Goal: Task Accomplishment & Management: Manage account settings

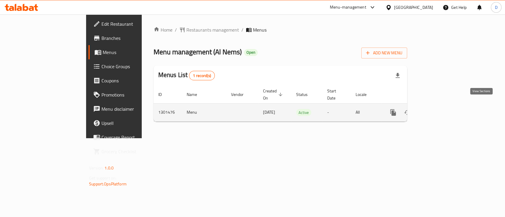
click at [438, 110] on icon "enhanced table" at bounding box center [435, 112] width 5 height 5
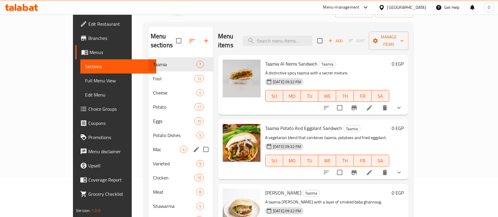
scroll to position [79, 0]
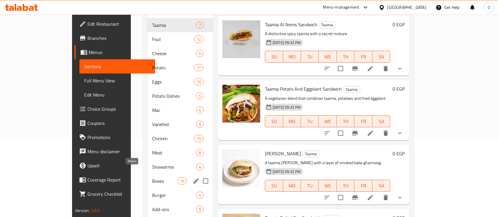
drag, startPoint x: 129, startPoint y: 174, endPoint x: 187, endPoint y: 143, distance: 65.5
click at [152, 178] on span "Boxes" at bounding box center [164, 181] width 25 height 7
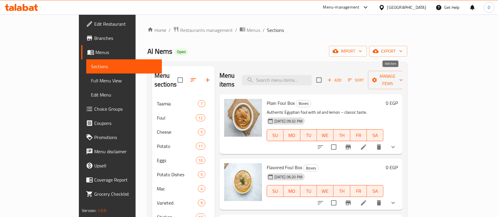
click at [343, 77] on span "Add" at bounding box center [335, 80] width 16 height 7
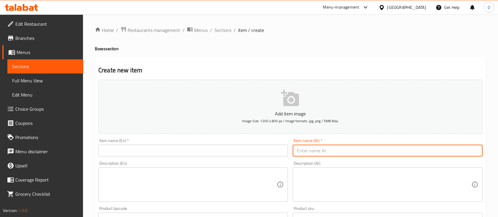
click at [310, 151] on input "text" at bounding box center [388, 151] width 190 height 12
paste input "علبة فول بالزبدة"
type input "علبة فول بالزبدة"
click at [175, 153] on input "text" at bounding box center [193, 151] width 190 height 12
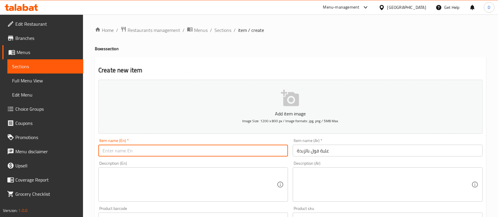
paste input "a can of beans with butter"
click at [125, 153] on input "a can of beans with butter" at bounding box center [193, 151] width 190 height 12
drag, startPoint x: 118, startPoint y: 150, endPoint x: 76, endPoint y: 156, distance: 42.9
click at [76, 156] on div "Edit Restaurant Branches Menus Sections Full Menu View Edit Menu Choice Groups …" at bounding box center [249, 215] width 498 height 403
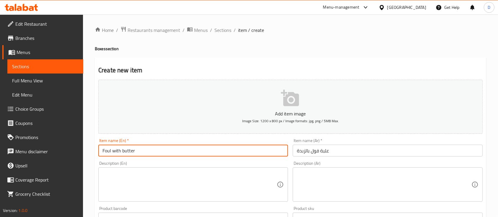
click at [156, 151] on input "Foul with butter" at bounding box center [193, 151] width 190 height 12
type input "Foul with butter Box"
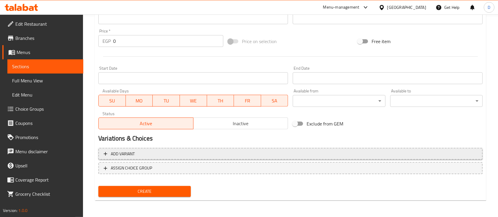
click at [391, 148] on button "Add variant" at bounding box center [290, 154] width 385 height 12
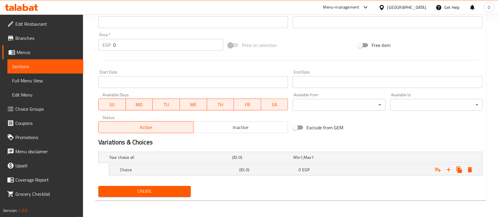
scroll to position [196, 0]
click at [448, 169] on icon "Expand" at bounding box center [449, 170] width 7 height 7
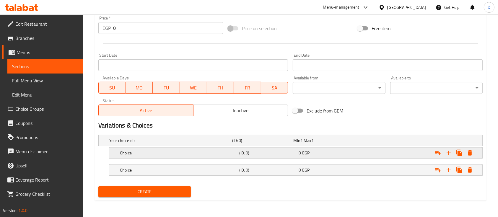
click at [414, 150] on div "Expand" at bounding box center [416, 153] width 119 height 13
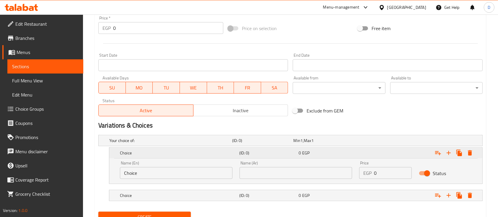
scroll to position [239, 0]
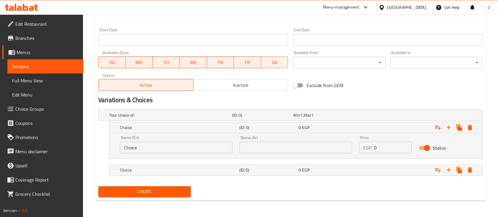
click at [382, 139] on div "Price EGP 0 Price" at bounding box center [385, 145] width 53 height 18
click at [383, 145] on input "0" at bounding box center [393, 148] width 38 height 12
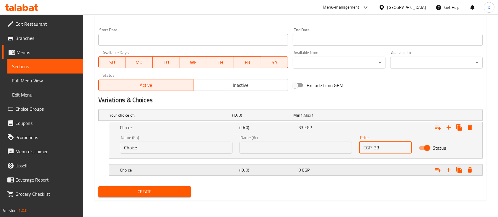
type input "33"
click at [391, 167] on div "Expand" at bounding box center [416, 170] width 119 height 13
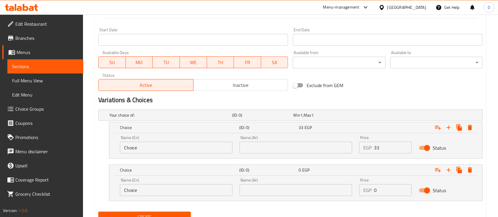
click at [392, 185] on input "0" at bounding box center [393, 190] width 38 height 12
type input "39"
click at [177, 145] on input "Choice" at bounding box center [176, 148] width 113 height 12
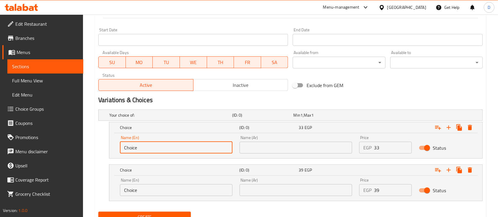
click at [177, 145] on input "Choice" at bounding box center [176, 148] width 113 height 12
type input "Small"
click at [179, 198] on div "Name (En) Choice Name (En)" at bounding box center [176, 187] width 120 height 25
click at [187, 192] on input "Choice" at bounding box center [176, 190] width 113 height 12
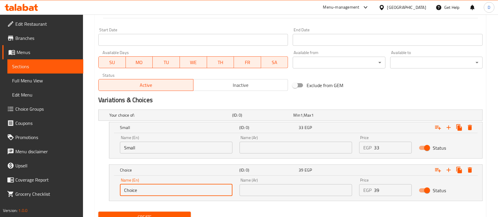
click at [187, 192] on input "Choice" at bounding box center [176, 190] width 113 height 12
type input "Large"
click at [324, 146] on input "text" at bounding box center [296, 148] width 113 height 12
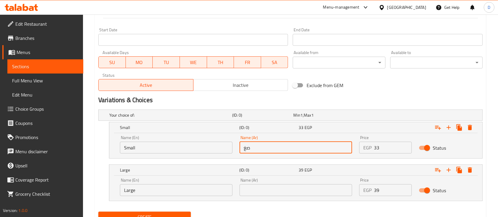
type input "صغير"
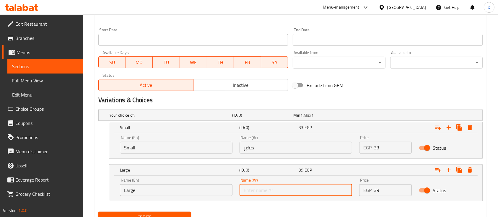
click at [325, 189] on input "text" at bounding box center [296, 190] width 113 height 12
type input "كبير"
click at [343, 205] on nav at bounding box center [290, 205] width 385 height 5
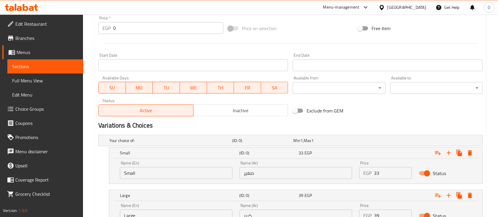
scroll to position [264, 0]
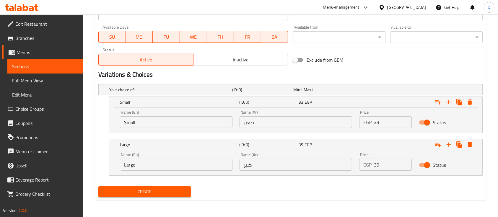
click at [151, 193] on span "Create" at bounding box center [144, 191] width 83 height 7
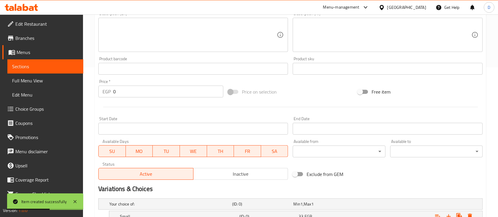
scroll to position [67, 0]
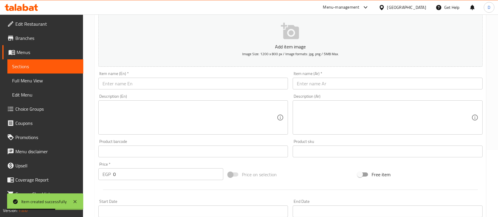
click at [49, 65] on span "Sections" at bounding box center [45, 66] width 67 height 7
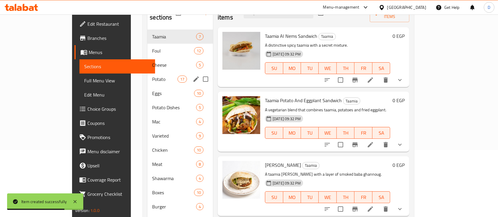
click at [152, 76] on span "Potato" at bounding box center [164, 79] width 25 height 7
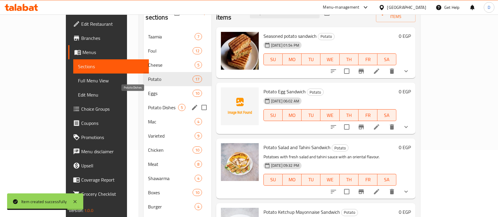
click at [148, 104] on span "Potato Dishes" at bounding box center [163, 107] width 30 height 7
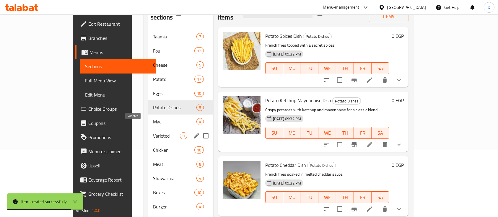
click at [153, 132] on span "Varieted" at bounding box center [166, 135] width 27 height 7
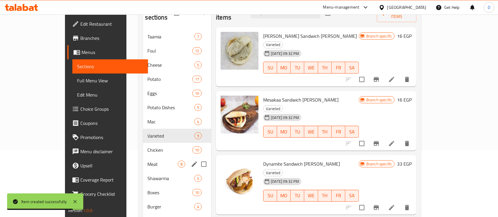
drag, startPoint x: 127, startPoint y: 162, endPoint x: 127, endPoint y: 178, distance: 15.4
click at [143, 171] on div "Shawarma 4" at bounding box center [177, 178] width 69 height 14
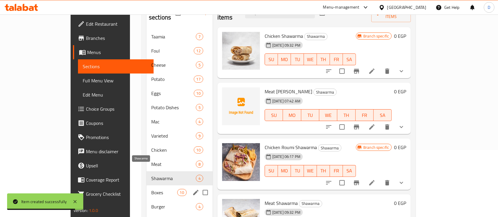
click at [147, 186] on div "Boxes 10" at bounding box center [180, 193] width 66 height 14
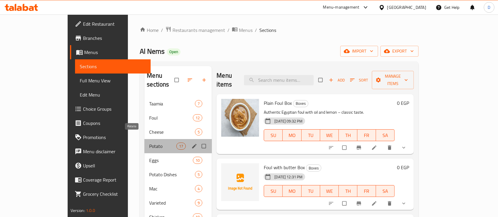
click at [149, 143] on span "Potato" at bounding box center [162, 146] width 27 height 7
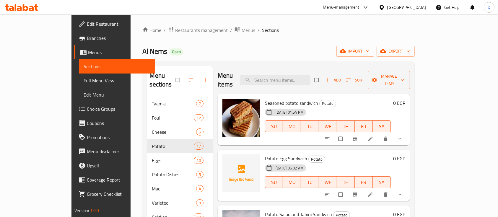
click at [341, 77] on span "Add" at bounding box center [333, 80] width 16 height 7
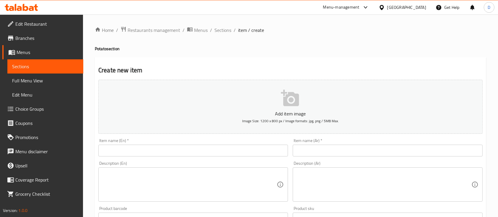
click at [315, 152] on input "text" at bounding box center [388, 151] width 190 height 12
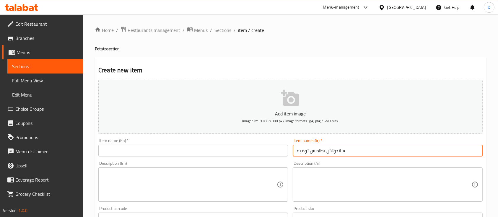
type input "ساندوتش بطاطس توميه"
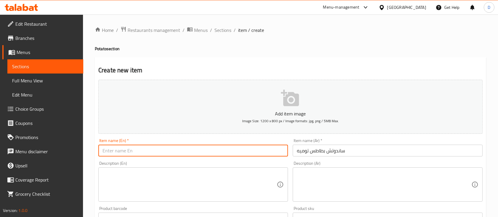
click at [181, 148] on input "text" at bounding box center [193, 151] width 190 height 12
paste input "Tomato Potato Sandwich"
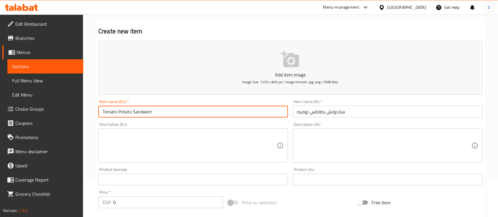
scroll to position [200, 0]
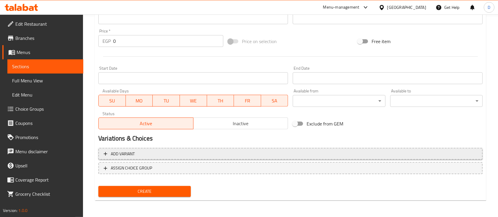
type input "Tomato Potato Sandwich"
click at [447, 157] on span "Add variant" at bounding box center [291, 153] width 374 height 7
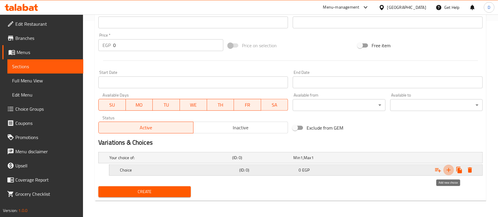
click at [451, 168] on icon "Expand" at bounding box center [449, 170] width 7 height 7
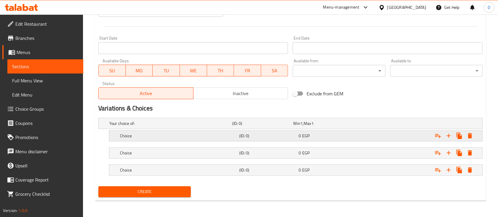
click at [408, 135] on div "Expand" at bounding box center [416, 135] width 119 height 13
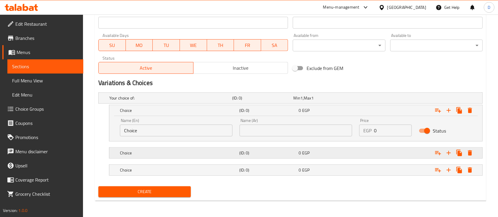
click at [412, 152] on div "Expand" at bounding box center [416, 153] width 119 height 13
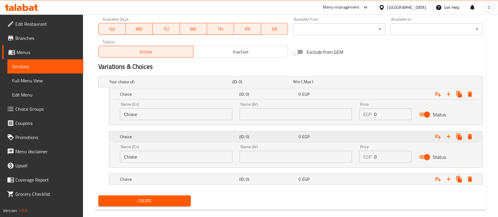
scroll to position [281, 0]
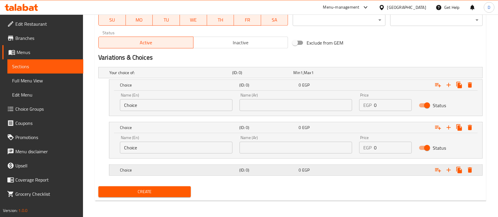
click at [414, 166] on div "Expand" at bounding box center [416, 170] width 119 height 13
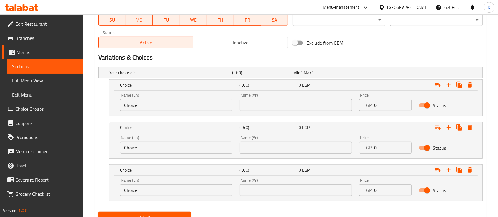
click at [388, 103] on input "0" at bounding box center [393, 105] width 38 height 12
type input "22"
click at [388, 149] on input "0" at bounding box center [393, 148] width 38 height 12
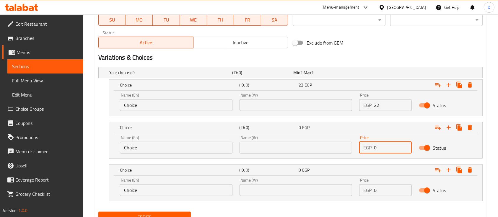
click at [388, 149] on input "0" at bounding box center [393, 148] width 38 height 12
type input "33"
click at [370, 199] on div "Price EGP 0 Price" at bounding box center [386, 187] width 60 height 25
click at [379, 198] on div "Price EGP 0 Price" at bounding box center [386, 187] width 60 height 25
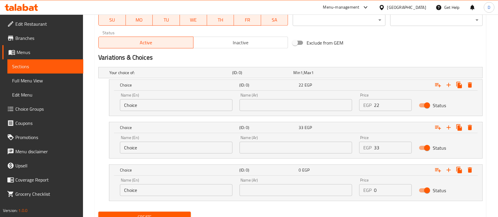
click at [382, 185] on input "0" at bounding box center [393, 190] width 38 height 12
type input "39"
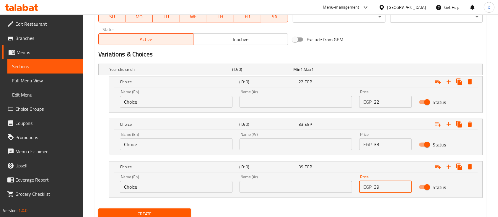
scroll to position [307, 0]
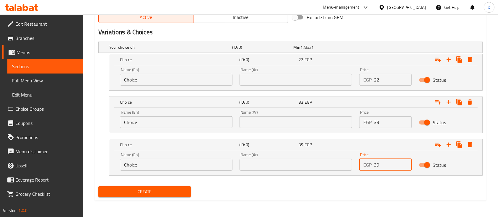
click at [311, 78] on input "text" at bounding box center [296, 80] width 113 height 12
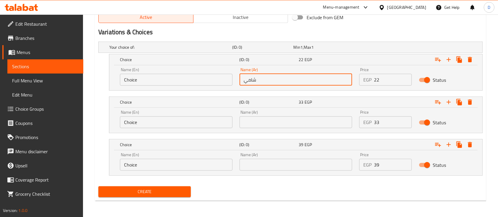
type input "شامي"
click at [314, 122] on input "text" at bounding box center [296, 122] width 113 height 12
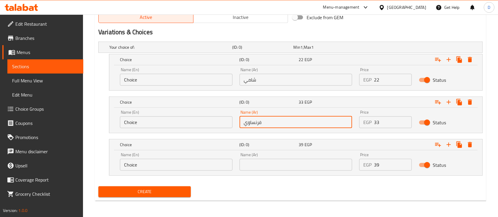
type input "فرنساوي"
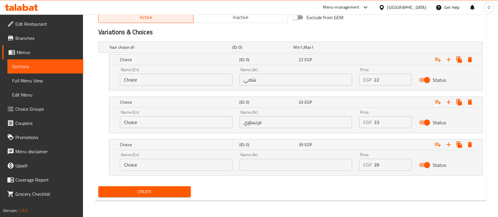
click at [311, 173] on div "Name (Ar) Name (Ar)" at bounding box center [296, 161] width 120 height 25
click at [325, 164] on input "text" at bounding box center [296, 165] width 113 height 12
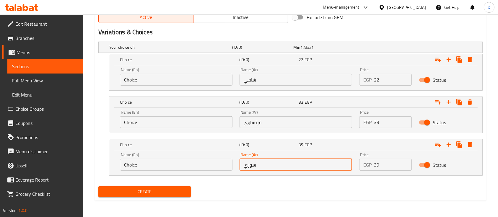
type input "سوري"
click at [204, 162] on input "Choice" at bounding box center [176, 165] width 113 height 12
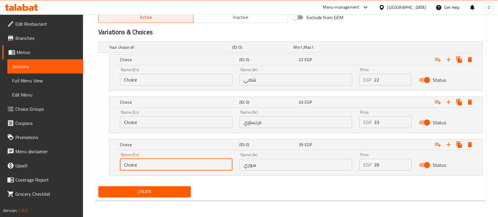
click at [204, 162] on input "Choice" at bounding box center [176, 165] width 113 height 12
paste input "Syrian"
type input "Syrian"
click at [286, 122] on input "فرنساوي" at bounding box center [296, 122] width 113 height 12
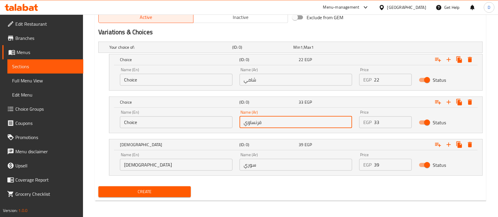
click at [286, 122] on input "فرنساوي" at bounding box center [296, 122] width 113 height 12
click at [214, 121] on input "Choice" at bounding box center [176, 122] width 113 height 12
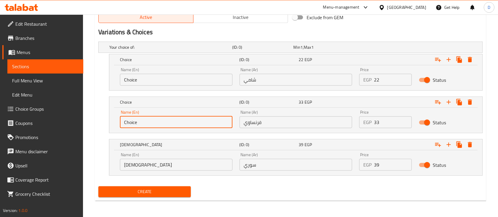
click at [214, 121] on input "Choice" at bounding box center [176, 122] width 113 height 12
paste input "French"
type input "French"
click at [293, 83] on input "شامي" at bounding box center [296, 80] width 113 height 12
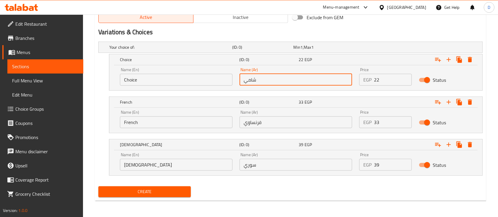
click at [293, 83] on input "شامي" at bounding box center [296, 80] width 113 height 12
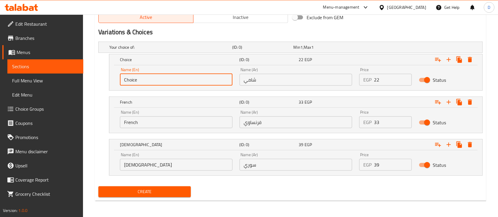
click at [217, 77] on input "Choice" at bounding box center [176, 80] width 113 height 12
type input "س"
type input "Shami"
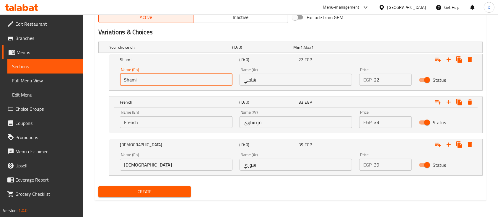
click at [177, 191] on span "Create" at bounding box center [144, 191] width 83 height 7
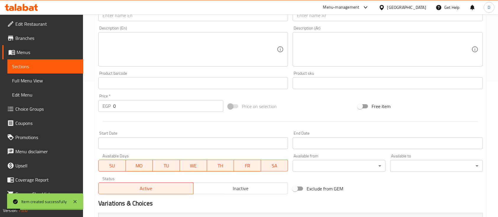
scroll to position [0, 0]
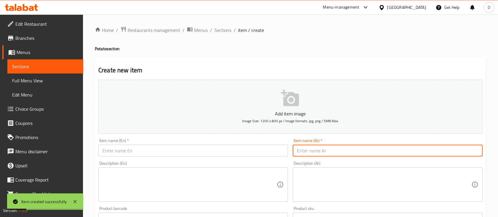
click at [344, 150] on input "text" at bounding box center [388, 151] width 190 height 12
paste input "ناقص سندوتش بطاطس سجق"
paste input "سا"
type input "ساندوتش بطاطس سجق"
click at [156, 157] on div "Item name (En)   * Item name (En) *" at bounding box center [193, 147] width 195 height 23
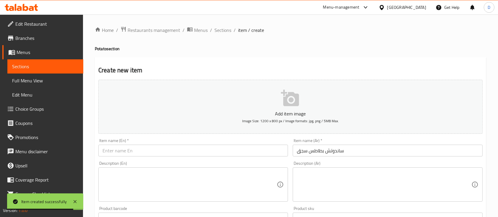
click at [175, 144] on div "Item name (En)   * Item name (En) *" at bounding box center [193, 148] width 190 height 18
click at [184, 151] on input "text" at bounding box center [193, 151] width 190 height 12
paste input "Sausage and potato sandwich"
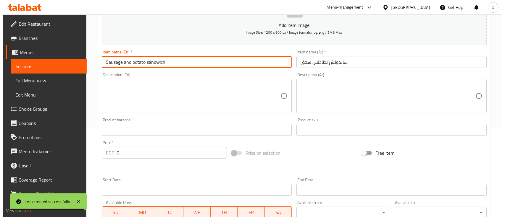
scroll to position [276, 0]
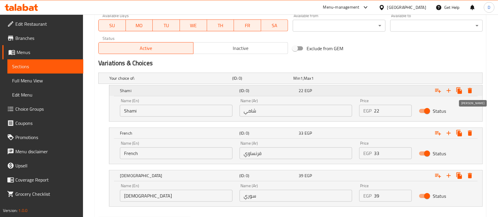
type input "Sausage and potato sandwich"
click at [469, 88] on icon "Expand" at bounding box center [470, 90] width 7 height 7
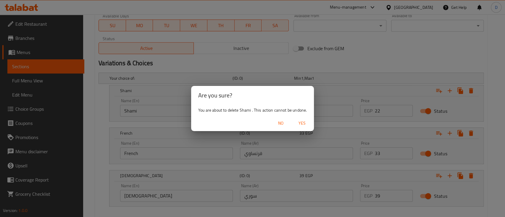
click at [295, 127] on span "Yes" at bounding box center [302, 123] width 14 height 7
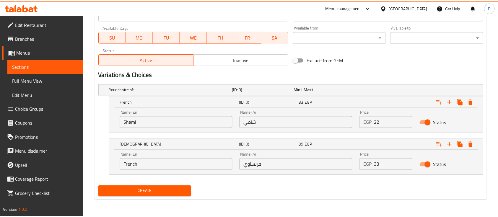
scroll to position [264, 0]
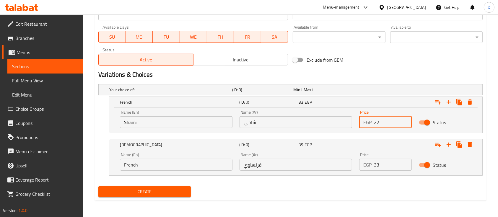
click at [383, 124] on input "22" at bounding box center [393, 122] width 38 height 12
type input "33"
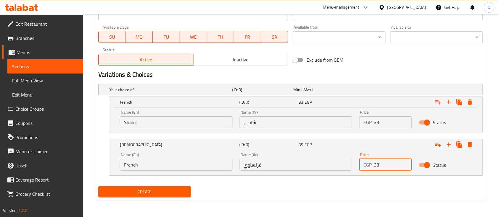
click at [388, 165] on input "33" at bounding box center [393, 165] width 38 height 12
type input "59"
click at [178, 123] on input "Shami" at bounding box center [176, 122] width 113 height 12
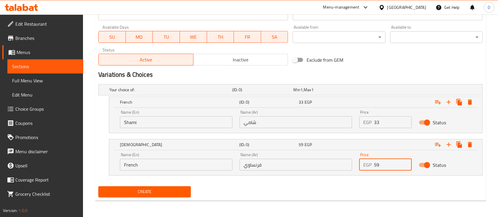
click at [178, 123] on input "Shami" at bounding box center [176, 122] width 113 height 12
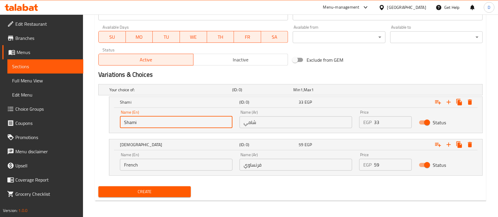
type input "Shami"
click at [215, 161] on input "French" at bounding box center [176, 165] width 113 height 12
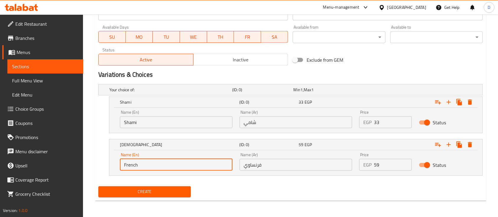
click at [215, 161] on input "French" at bounding box center [176, 165] width 113 height 12
type input "Syrian"
click at [260, 125] on input "شامي" at bounding box center [296, 122] width 113 height 12
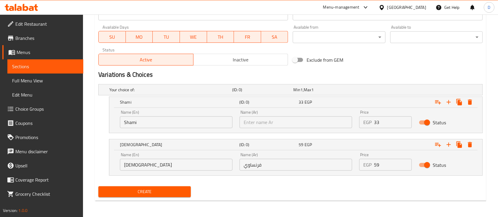
click at [296, 120] on input "text" at bounding box center [296, 122] width 113 height 12
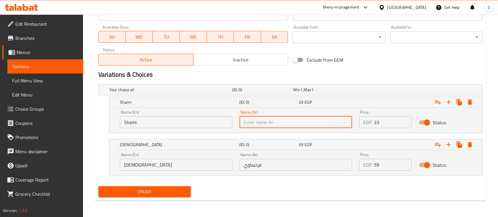
type input "a"
type input "شامي"
click at [307, 168] on input "فرنساوي" at bounding box center [296, 165] width 113 height 12
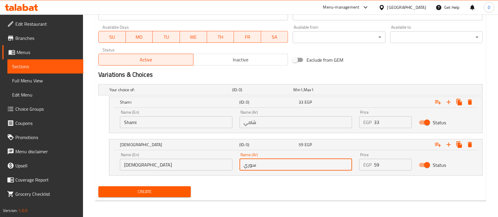
type input "سوري"
click at [161, 193] on span "Create" at bounding box center [144, 191] width 83 height 7
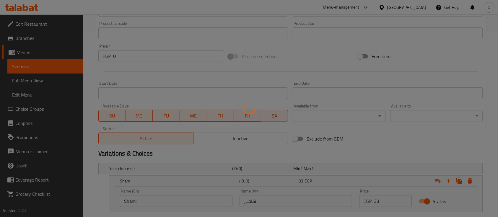
scroll to position [67, 0]
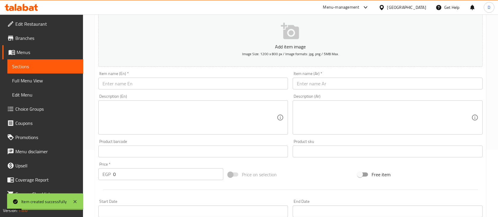
drag, startPoint x: 34, startPoint y: 63, endPoint x: 49, endPoint y: 92, distance: 32.7
click at [34, 63] on span "Sections" at bounding box center [45, 66] width 67 height 7
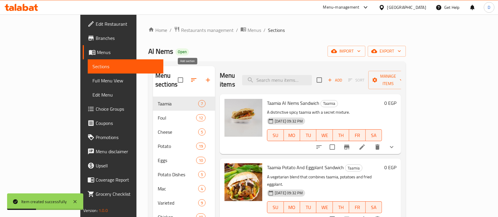
click at [206, 78] on icon "button" at bounding box center [208, 80] width 4 height 4
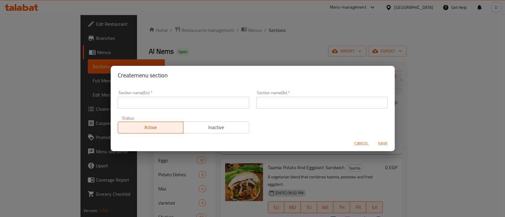
click at [194, 103] on input "text" at bounding box center [183, 103] width 131 height 12
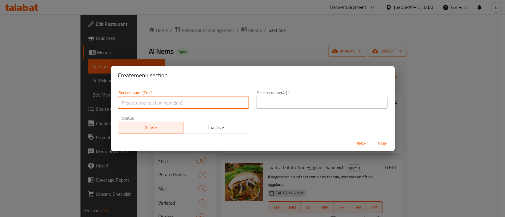
paste input "Buy 2 items and get the third for free"
type input "Buy 2 items and get the third for free"
click at [329, 109] on div "Section name(Ar)   * Section name(Ar) *" at bounding box center [321, 99] width 138 height 25
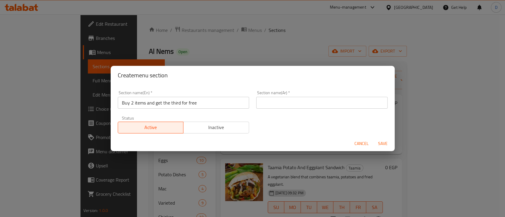
click at [338, 105] on input "text" at bounding box center [321, 103] width 131 height 12
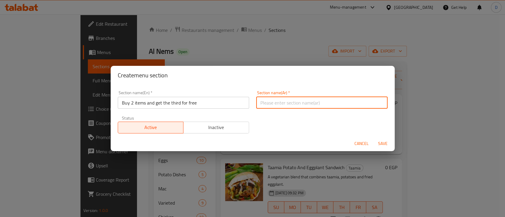
paste input "2 + 1 مجانا"
type input "2 + 1 مجانا"
click at [379, 144] on span "Save" at bounding box center [382, 143] width 14 height 7
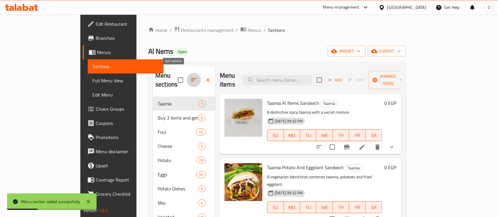
click at [190, 77] on icon "button" at bounding box center [193, 80] width 7 height 7
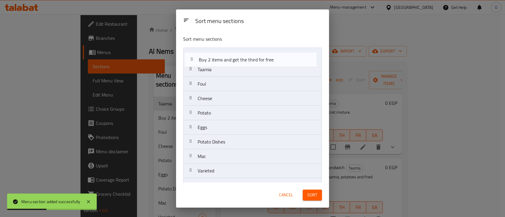
drag, startPoint x: 232, startPoint y: 72, endPoint x: 233, endPoint y: 54, distance: 18.7
click at [233, 54] on nav "Taamia Buy 2 items and get the third for free Foul Cheese Potato Eggs Potato Di…" at bounding box center [252, 157] width 139 height 218
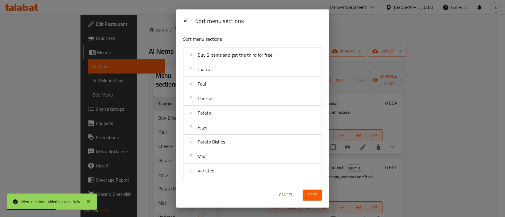
click at [315, 193] on span "Sort" at bounding box center [312, 195] width 10 height 7
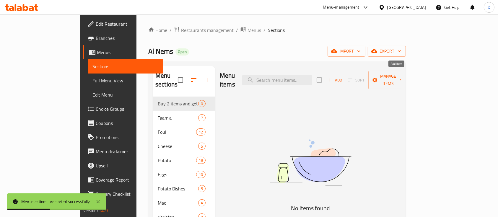
click at [343, 77] on span "Add" at bounding box center [335, 80] width 16 height 7
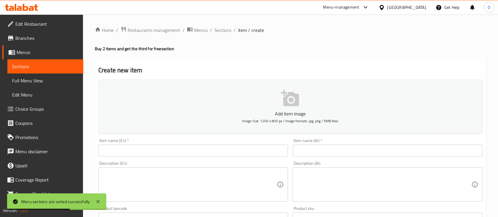
click at [344, 190] on textarea at bounding box center [384, 185] width 174 height 28
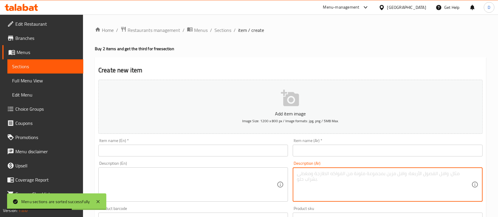
paste textarea "واحد سجق إسكندراني (عيش فرنساوي)"
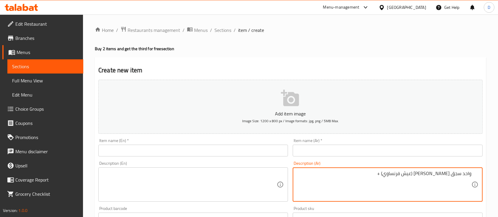
paste textarea "واحد كبدة إسكندراني (عيش فرنساوي)"
paste textarea "واحد بطاطس كاتشب مايونيز عيش شامي هدية"
type textarea "واحد سجق إسكندراني (عيش فرنساوي) + واحد كبدة إسكندراني (عيش فرنساوي) + واحد بطا…"
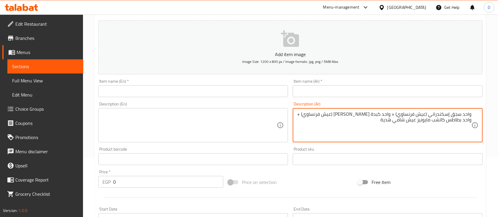
scroll to position [79, 0]
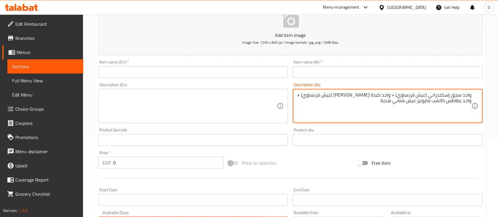
click at [184, 166] on input "0" at bounding box center [168, 163] width 110 height 12
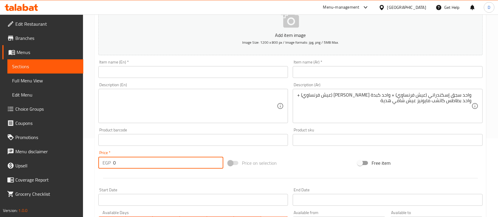
click at [184, 166] on input "0" at bounding box center [168, 163] width 110 height 12
paste input "104"
type input "104"
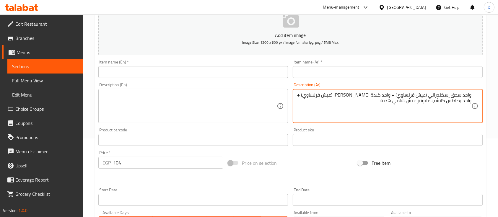
click at [359, 108] on textarea "واحد سجق إسكندراني (عيش فرنساوي) + واحد كبدة إسكندراني (عيش فرنساوي) + واحد بطا…" at bounding box center [384, 106] width 174 height 28
click at [375, 103] on textarea "واحد سجق إسكندراني (عيش فرنساوي) + واحد كبدة إسكندراني (عيش فرنساوي) + واحد بطا…" at bounding box center [384, 106] width 174 height 28
click at [379, 99] on textarea "واحد سجق إسكندراني (عيش فرنساوي) + واحد كبدة إسكندراني (عيش فرنساوي) + واحد بطا…" at bounding box center [384, 106] width 174 height 28
click at [388, 109] on textarea "واحد سجق إسكندراني (عيش فرنساوي) + واحد كبدة إسكندراني (عيش فرنساوي) + واحد بطا…" at bounding box center [384, 106] width 174 height 28
type textarea "واحد سجق إسكندراني (عيش فرنساوي) + واحد كبدة إسكندراني (عيش فرنساوي) + واحد بطا…"
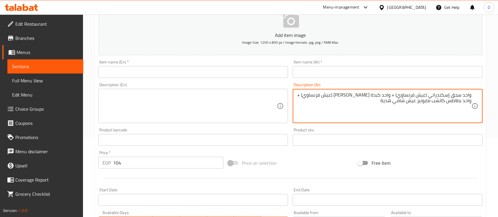
click at [160, 103] on textarea at bounding box center [190, 106] width 174 height 28
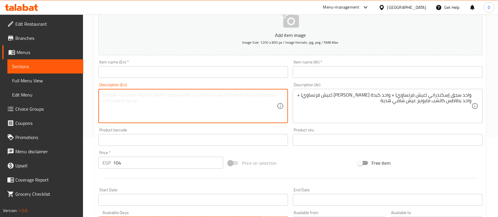
paste textarea "One Alexandrian sausage (French bread) + One Alexandrian liver (French bread) +…"
drag, startPoint x: 110, startPoint y: 95, endPoint x: 102, endPoint y: 96, distance: 8.1
click at [102, 96] on div "One Alexandrian sausage (French bread) + One Alexandrian liver (French bread) +…" at bounding box center [193, 106] width 190 height 34
click at [182, 93] on textarea "Alexandrian sausage (French bread) + One Alexandrian liver (French bread) + One…" at bounding box center [190, 106] width 174 height 28
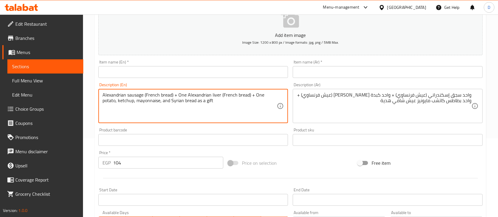
click at [182, 93] on textarea "Alexandrian sausage (French bread) + One Alexandrian liver (French bread) + One…" at bounding box center [190, 106] width 174 height 28
click at [149, 101] on textarea "Alexandrian sausage (French bread) + Alexandrian liver (French bread) + One pot…" at bounding box center [190, 106] width 174 height 28
click at [150, 101] on textarea "Alexandrian sausage (French bread) + Alexandrian liver (French bread) + One pot…" at bounding box center [190, 106] width 174 height 28
click at [151, 101] on textarea "Alexandrian sausage (French bread) + Alexandrian liver (French bread) + One pot…" at bounding box center [190, 106] width 174 height 28
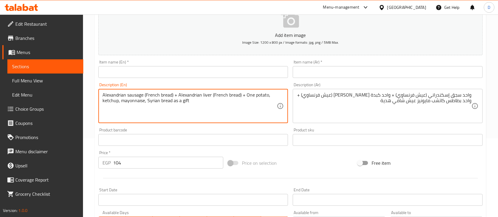
type textarea "Alexandrian sausage (French bread) + Alexandrian liver (French bread) + One pot…"
click at [154, 77] on input "text" at bounding box center [193, 72] width 190 height 12
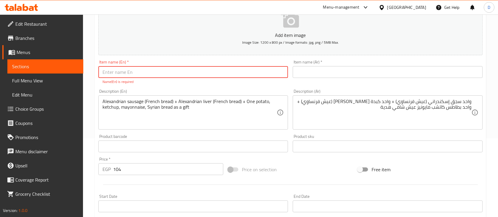
click at [204, 77] on input "text" at bounding box center [193, 72] width 190 height 12
type input "ل"
type input "Buy two get 1"
click at [432, 77] on input "text" at bounding box center [388, 72] width 190 height 12
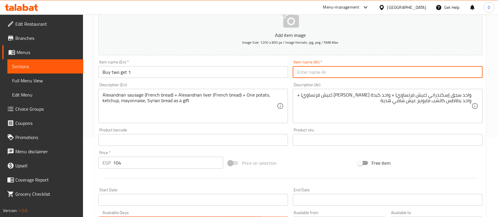
click at [430, 77] on input "text" at bounding box center [388, 72] width 190 height 12
type input "d"
type input "ن"
type input "اشتري 2 و احصل علي واحد مجانا"
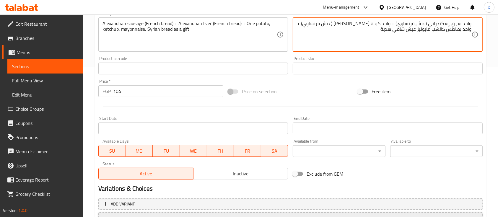
scroll to position [200, 0]
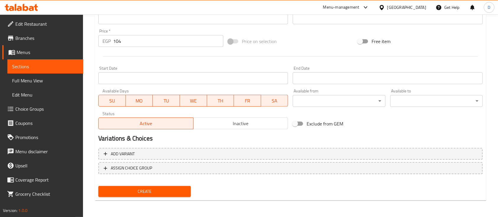
click at [132, 188] on button "Create" at bounding box center [144, 191] width 93 height 11
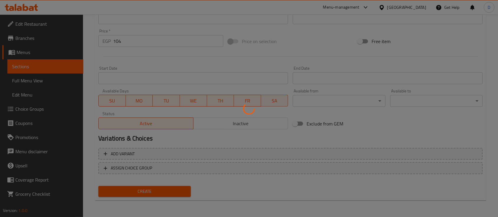
type input "0"
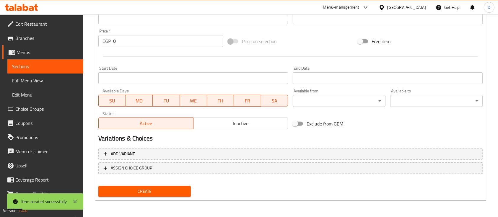
click at [51, 69] on span "Sections" at bounding box center [45, 66] width 67 height 7
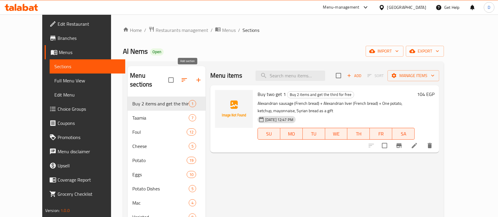
click at [195, 77] on icon "button" at bounding box center [198, 80] width 7 height 7
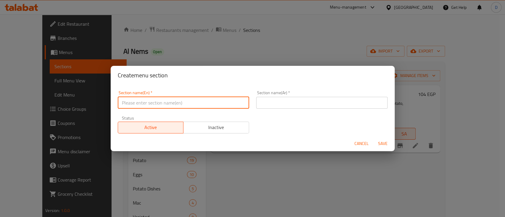
click at [195, 106] on input "text" at bounding box center [183, 103] width 131 height 12
type input "Offers"
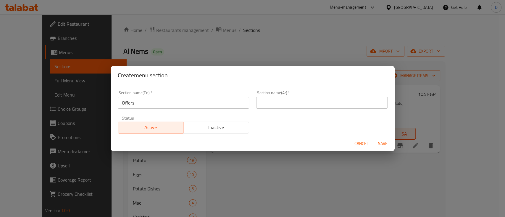
click at [291, 95] on div "Section name(Ar)   * Section name(Ar) *" at bounding box center [321, 100] width 131 height 18
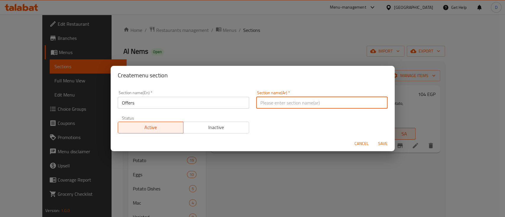
click at [304, 104] on input "text" at bounding box center [321, 103] width 131 height 12
type input "العروض"
click at [373, 138] on button "Save" at bounding box center [382, 143] width 19 height 11
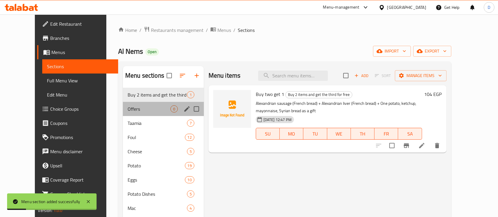
click at [126, 112] on div "Offers 0" at bounding box center [163, 109] width 81 height 14
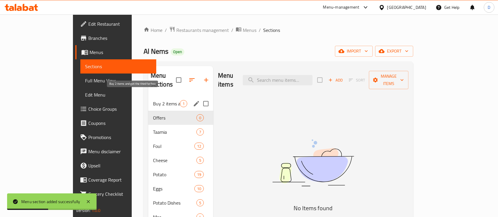
click at [153, 100] on span "Buy 2 items and get the third for free" at bounding box center [166, 103] width 27 height 7
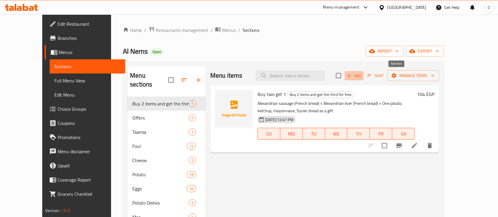
click at [362, 77] on span "Add" at bounding box center [354, 75] width 16 height 7
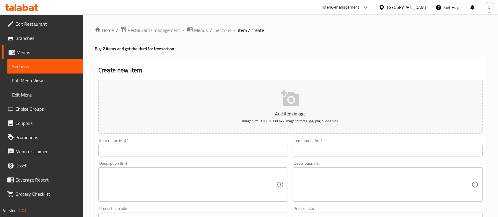
click at [401, 149] on input "text" at bounding box center [388, 151] width 190 height 12
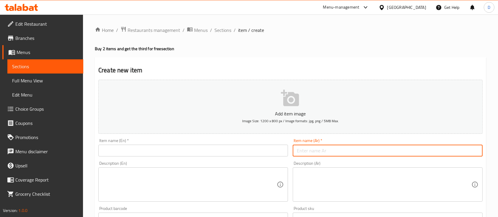
paste input "واحد شاورما فراخ سوري"
paste input "واحد شاورما لحمه سوري"
paste input "عليهم طبق بطاطس توابل صغير هدية"
click at [367, 152] on input "واحد شاورما فراخ سوري + واحد شاورما لحمه سوري + عليهم طبق بطاطس توابل صغير هدية" at bounding box center [388, 151] width 190 height 12
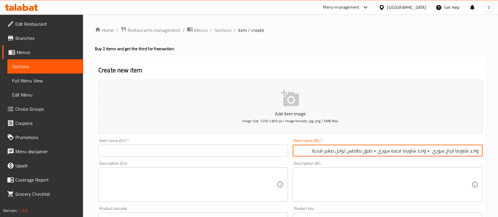
click at [336, 153] on input "واحد شاورما فراخ سوري + واحد شاورما لحمه سوري + طبق بطاطس توابل صغير هدية" at bounding box center [388, 151] width 190 height 12
type input "واحد شاورما فراخ سوري + واحد شاورما لحمه سوري + طبق بطاطس توابل صغير هدية"
click at [225, 144] on div "Item name (En)   * Item name (En) *" at bounding box center [193, 148] width 190 height 18
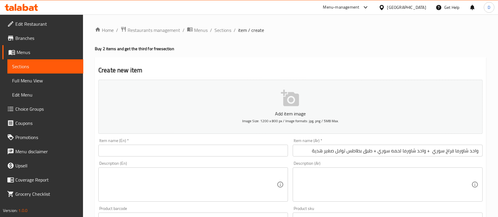
click at [228, 148] on input "text" at bounding box center [193, 151] width 190 height 12
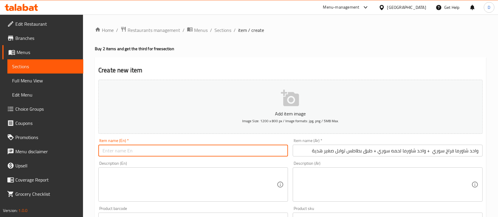
paste input "One Syrian chicken shawarma + one Syrian meat shawarma + a small plate of spicy…"
type input "One Syrian chicken shawarma + one Syrian meat shawarma + a small plate of spicy…"
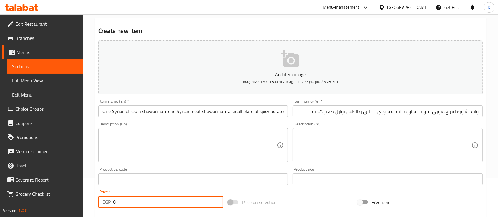
click at [170, 203] on input "0" at bounding box center [168, 202] width 110 height 12
click at [138, 200] on input "278.7" at bounding box center [168, 202] width 110 height 12
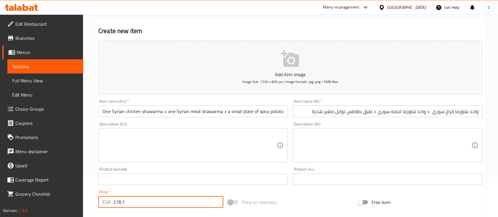
click at [138, 200] on input "278.7" at bounding box center [168, 202] width 110 height 12
type input "245.9"
click at [172, 192] on div "Price   * EGP 245.9 Price *" at bounding box center [160, 199] width 125 height 18
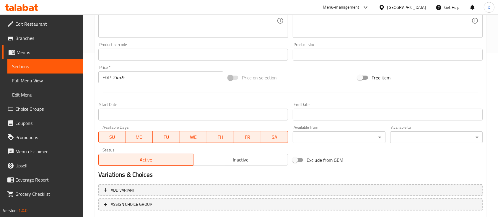
scroll to position [200, 0]
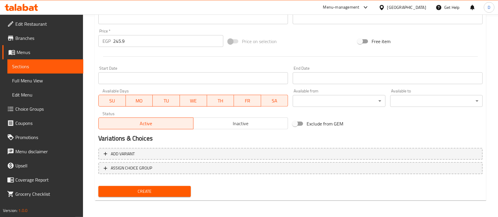
click at [153, 191] on span "Create" at bounding box center [144, 191] width 83 height 7
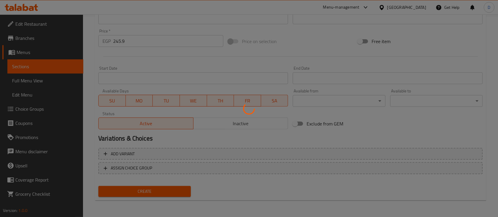
type input "0"
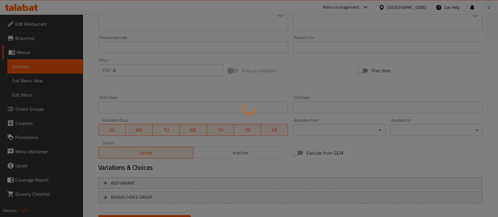
scroll to position [43, 0]
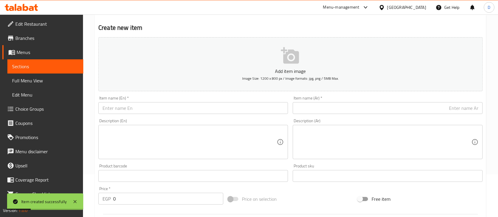
click at [395, 112] on input "text" at bounding box center [388, 108] width 190 height 12
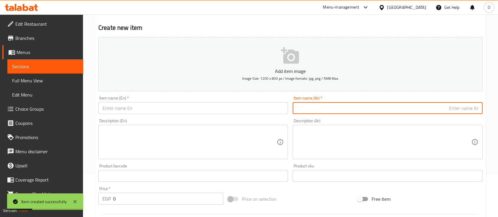
paste input "١ برجر لحم كلاسيك"
paste input "١ برجر فراخ كلاسيك"
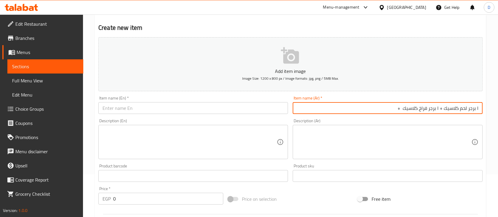
paste input "عليهم طبق بطاطس توابل صغير هدية"
click at [394, 106] on input "١ برجر لحم كلاسيك + ١ برجر فراخ كلاسيك + عليهم طبق بطاطس توابل صغير هدية" at bounding box center [388, 108] width 190 height 12
type input "١ برجر لحم كلاسيك + ١ برجر فراخ كلاسيك + طبق بطاطس توابل صغير هدية"
click at [195, 115] on div "Item name (En)   * Item name (En) *" at bounding box center [193, 105] width 195 height 23
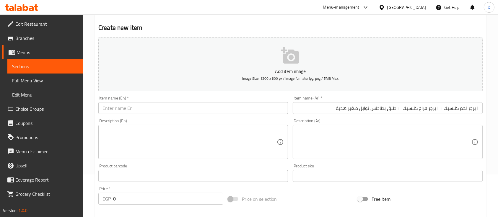
click at [211, 104] on input "text" at bounding box center [193, 108] width 190 height 12
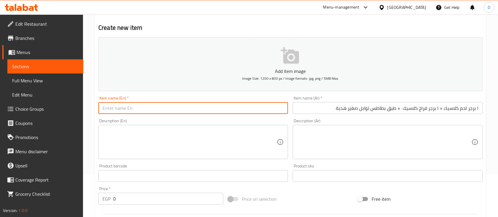
paste input "1 Classic Beef Burger + 1 Classic Chicken Burger + Free Small Seasoned Potato W…"
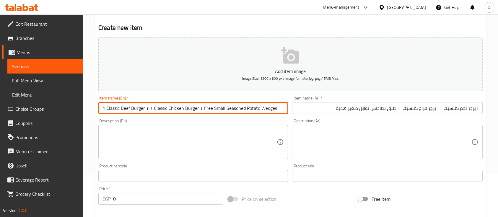
click at [232, 108] on input "1 Classic Beef Burger + 1 Classic Chicken Burger + Free Small Seasoned Potato W…" at bounding box center [193, 108] width 190 height 12
click at [272, 108] on input "1 Classic Beef Burger + 1 Classic Chicken Burger + Free Small Seasoned Potato W…" at bounding box center [193, 108] width 190 height 12
type input "1 Classic Beef Burger + 1 Classic Chicken Burger + Free Small Seasoned Potato"
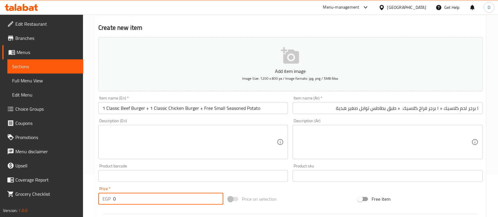
click at [149, 201] on input "0" at bounding box center [168, 199] width 110 height 12
type input "171.3"
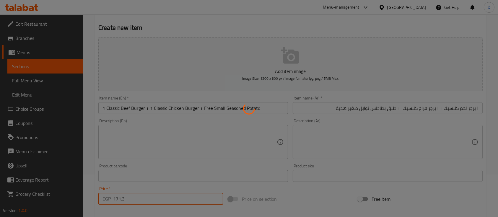
type input "0"
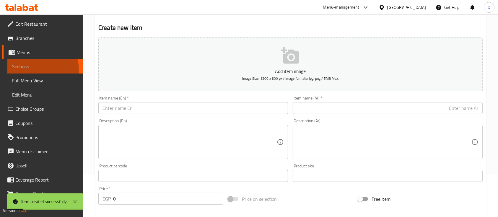
click at [37, 70] on span "Sections" at bounding box center [45, 66] width 67 height 7
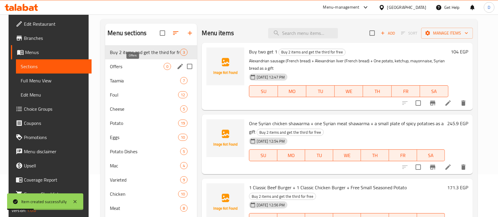
click at [124, 65] on span "Offers" at bounding box center [137, 66] width 54 height 7
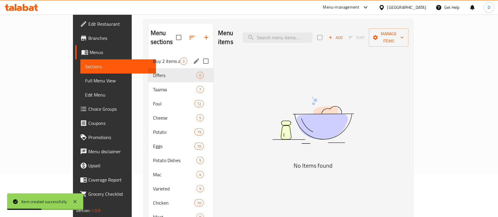
click at [148, 56] on div "Buy 2 items and get the third for free 3" at bounding box center [180, 61] width 65 height 14
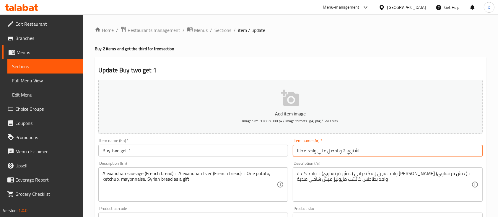
click at [356, 148] on input "اشتري 2 و احصل علي واحد مجانا" at bounding box center [388, 151] width 190 height 12
paste input "واحد سجق إسكندراني (عيش فرنساوي) + واحد كبدة [PERSON_NAME] (عيش فرنساوي) + واحد…"
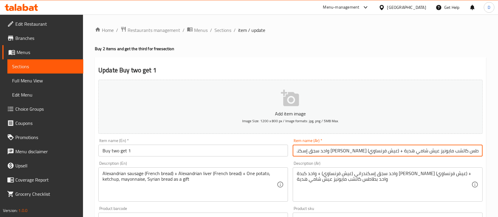
type input "واحد سجق إسكندراني (عيش فرنساوي) + واحد كبدة [PERSON_NAME] (عيش فرنساوي) + واحد…"
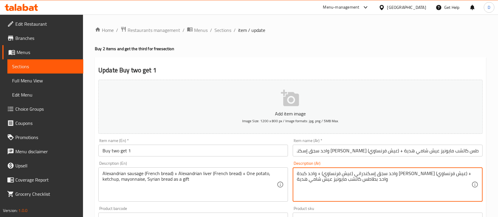
scroll to position [0, 0]
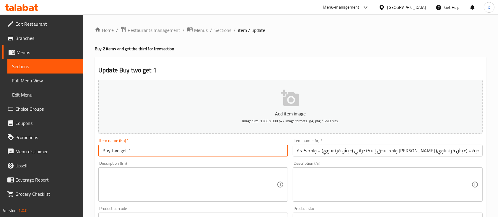
click at [166, 150] on input "Buy two get 1" at bounding box center [193, 151] width 190 height 12
paste input "Alexandrian sausage (French bread) + Alexandrian liver (French bread) + One pot…"
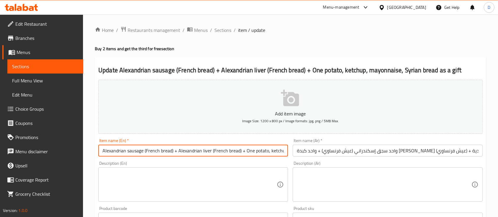
scroll to position [0, 70]
type input "Alexandrian sausage (French bread) + Alexandrian liver (French bread) + One pot…"
click at [197, 140] on div "Item name (En)   * Alexandrian sausage (French bread) + Alexandrian liver (Fren…" at bounding box center [193, 148] width 190 height 18
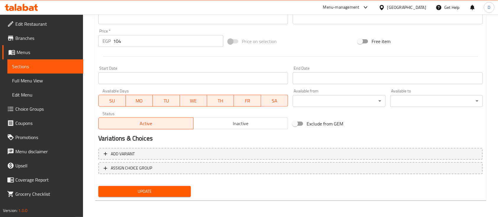
click at [170, 187] on button "Update" at bounding box center [144, 191] width 93 height 11
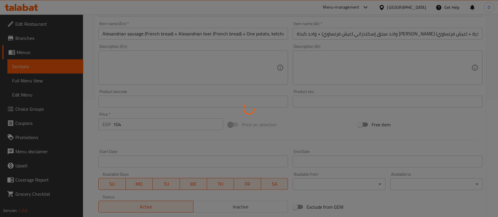
scroll to position [82, 0]
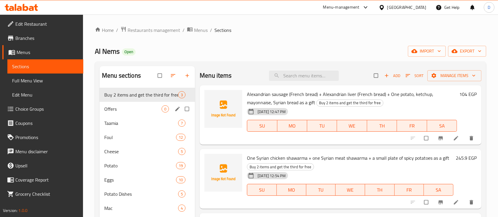
click at [152, 104] on div "Offers 0" at bounding box center [147, 109] width 95 height 14
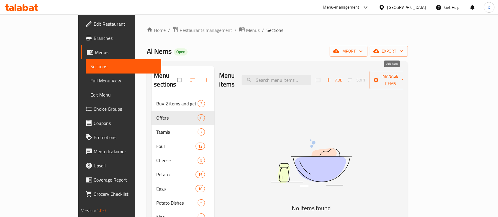
click at [332, 77] on icon "button" at bounding box center [329, 80] width 6 height 6
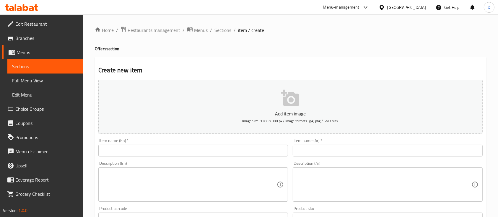
click at [368, 150] on input "text" at bounding box center [388, 151] width 190 height 12
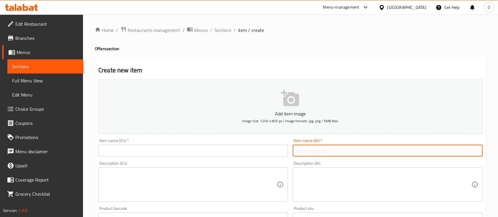
paste input "٢ سجق إسكندراني فرنساوي"
paste input "٢ كبدة إسكندراني فرنساوي"
paste input "واحد بطاطس كاتشب مايونيز فرنساوي هدية"
type input "٢ سجق إسكندراني فرنساوي + ٢ كبدة إسكندراني فرنساوي + واحد بطاطس كاتشب مايونيز ف…"
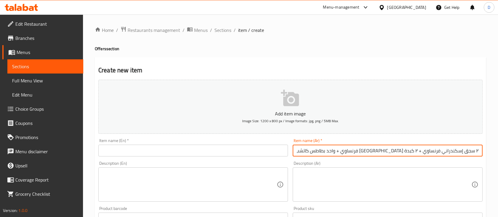
scroll to position [79, 0]
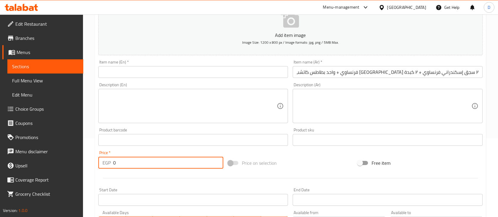
click at [201, 159] on input "0" at bounding box center [168, 163] width 110 height 12
paste input "195"
type input "195"
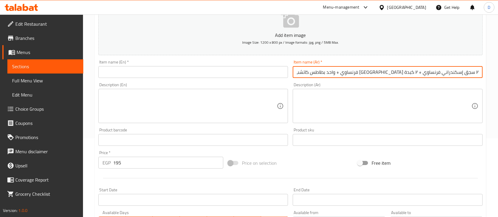
click at [338, 74] on input "٢ سجق إسكندراني فرنساوي + ٢ كبدة إسكندراني فرنساوي + واحد بطاطس كاتشب مايونيز ف…" at bounding box center [388, 72] width 190 height 12
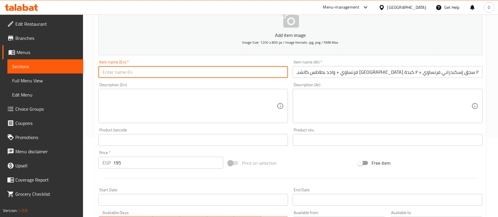
click at [229, 73] on input "text" at bounding box center [193, 72] width 190 height 12
paste input "2 Alexandrian-French sausages + 2 Alexandrian-French livers + 1 French ketchup …"
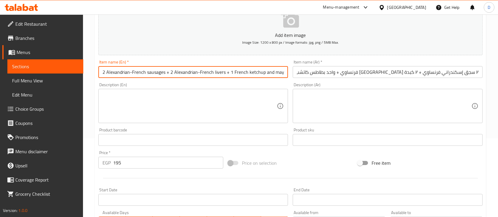
scroll to position [0, 43]
type input "2 Alexandrian-French sausages + 2 Alexandrian-French livers + 1 French ketchup …"
click at [190, 164] on input "195" at bounding box center [168, 163] width 110 height 12
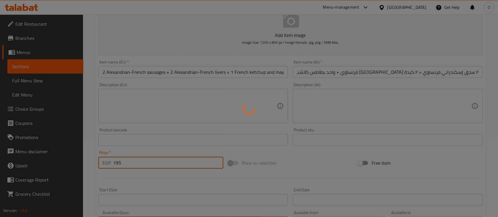
type input "0"
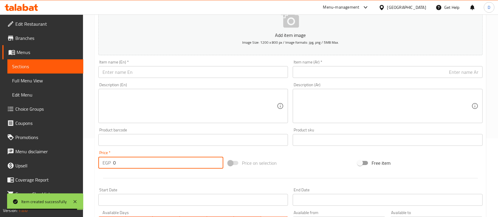
click at [17, 9] on icon at bounding box center [19, 8] width 5 height 5
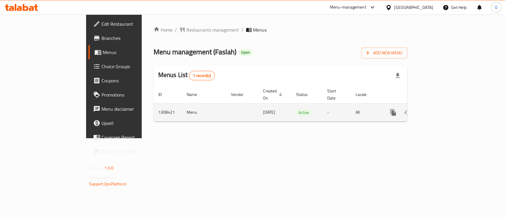
click at [439, 109] on icon "enhanced table" at bounding box center [435, 112] width 7 height 7
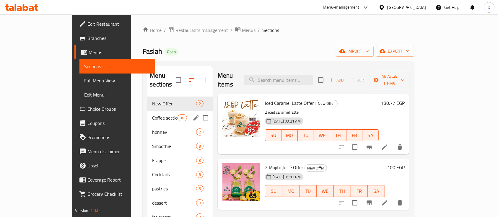
click at [148, 113] on div "Coffee section 10" at bounding box center [181, 118] width 66 height 14
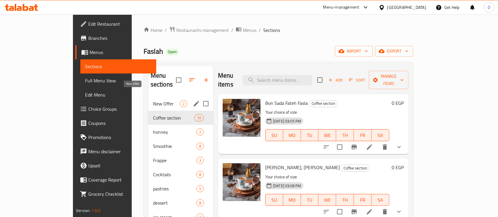
click at [153, 100] on span "New Offer" at bounding box center [166, 103] width 27 height 7
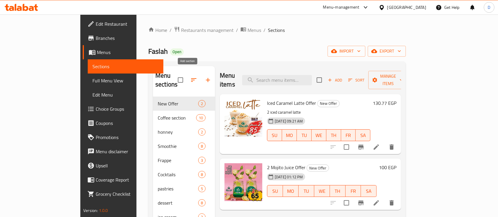
click at [205, 77] on icon "button" at bounding box center [208, 80] width 7 height 7
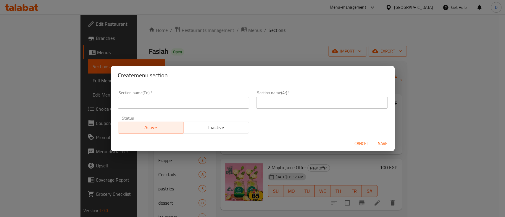
click at [190, 100] on input "text" at bounding box center [183, 103] width 131 height 12
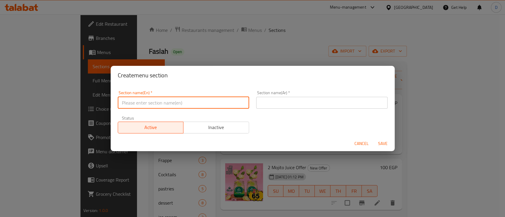
paste input "Buy 2 items and get the third for free"
type input "Buy 2 items and get the third for free"
click at [325, 106] on input "text" at bounding box center [321, 103] width 131 height 12
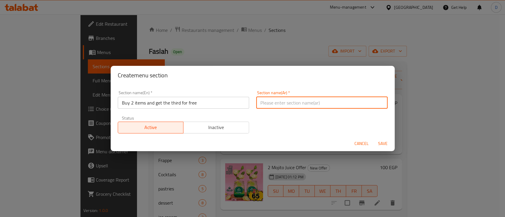
paste input "2 + 1 مجانا"
type input "2 + 1 مجانا"
click at [385, 141] on span "Save" at bounding box center [382, 143] width 14 height 7
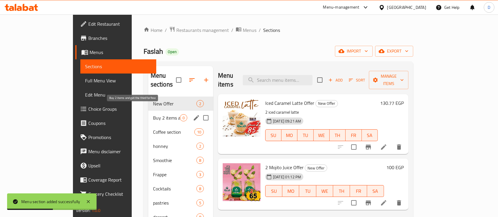
click at [153, 114] on span "Buy 2 items and get the third for free" at bounding box center [166, 117] width 27 height 7
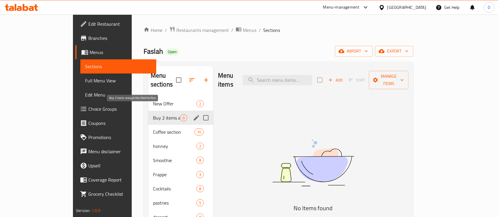
click at [153, 114] on span "Buy 2 items and get the third for free" at bounding box center [166, 117] width 27 height 7
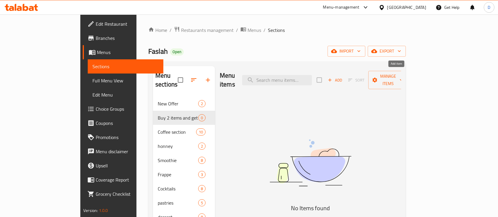
click at [343, 78] on span "Add" at bounding box center [335, 80] width 16 height 7
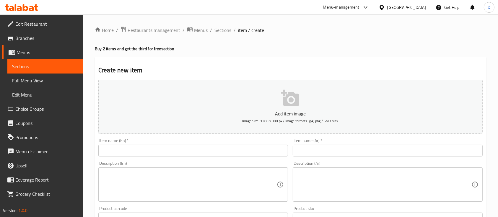
click at [381, 147] on input "text" at bounding box center [388, 151] width 190 height 12
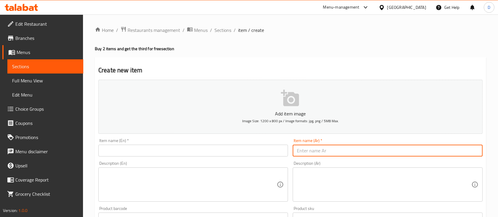
paste input "مولتن كيك"
paste input "تشيز كيك"
type input "مولتن كيك + تشيز كيك"
click at [239, 152] on input "text" at bounding box center [193, 151] width 190 height 12
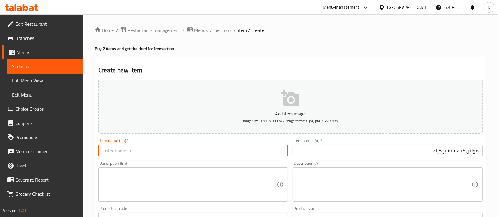
paste input "Molten cake + cheesecake"
type input "Molten cake + cheesecake"
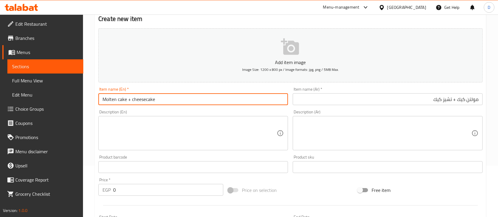
scroll to position [79, 0]
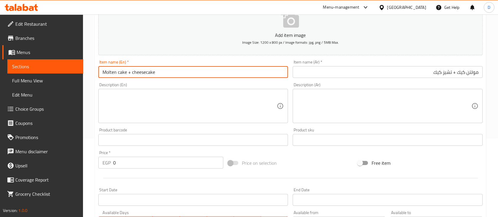
click at [174, 162] on input "0" at bounding box center [168, 163] width 110 height 12
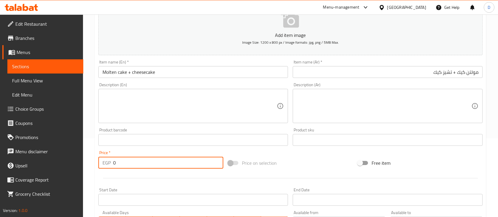
click at [174, 162] on input "0" at bounding box center [168, 163] width 110 height 12
type input "1"
type input "166.7"
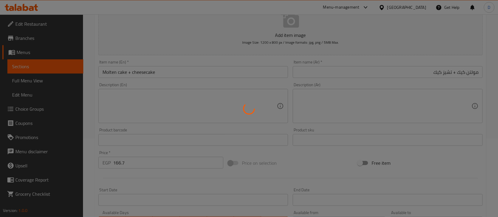
type input "0"
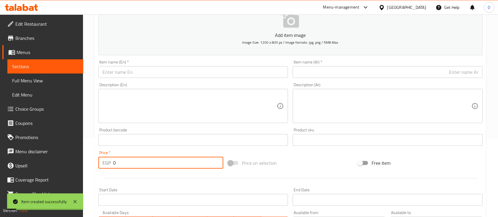
click at [370, 71] on input "text" at bounding box center [388, 72] width 190 height 12
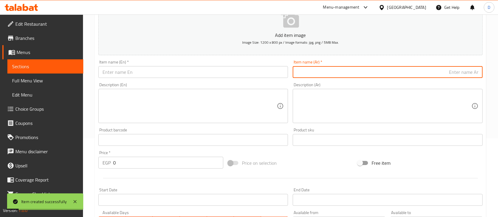
paste input "مولتن كيك +ايس كريم ١١٠"
click at [454, 74] on input "مولتن كيك +ايس كريم +" at bounding box center [388, 72] width 190 height 12
click at [428, 76] on input "مولتن كيك + ايس كريم +" at bounding box center [388, 72] width 190 height 12
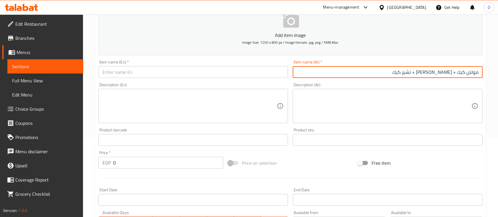
type input "مولتن كيك + ايس كريم + تشيز كيك"
click at [192, 162] on input "0" at bounding box center [168, 163] width 110 height 12
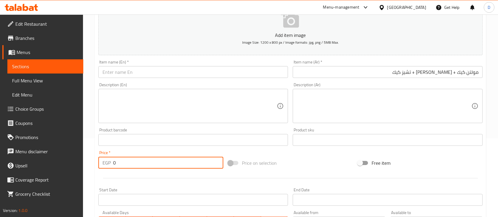
click at [192, 162] on input "0" at bounding box center [168, 163] width 110 height 12
type input "183.3"
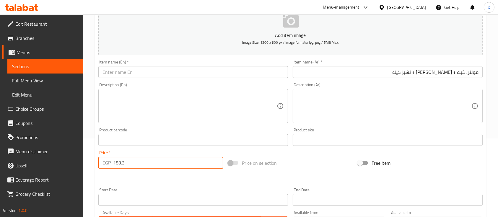
click at [402, 75] on input "مولتن كيك + ايس كريم + تشيز كيك" at bounding box center [388, 72] width 190 height 12
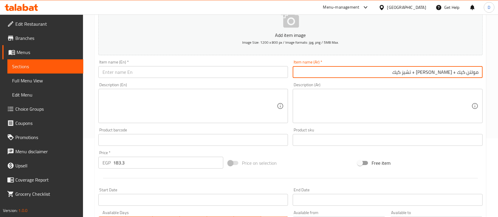
click at [402, 75] on input "مولتن كيك + ايس كريم + تشيز كيك" at bounding box center [388, 72] width 190 height 12
click at [164, 77] on input "text" at bounding box center [193, 72] width 190 height 12
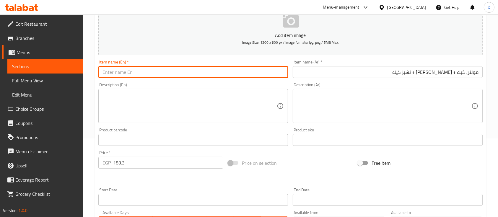
paste input "Molten cake + ice cream + cheesecake"
type input "Molten cake + ice cream + cheesecake"
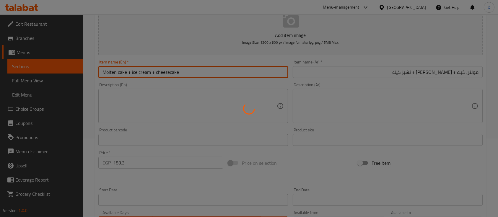
type input "0"
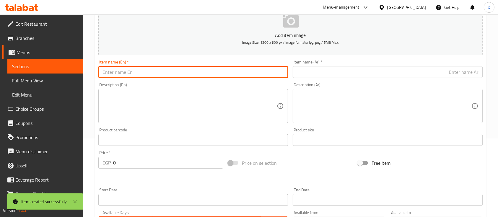
click at [376, 73] on input "text" at bounding box center [388, 72] width 190 height 12
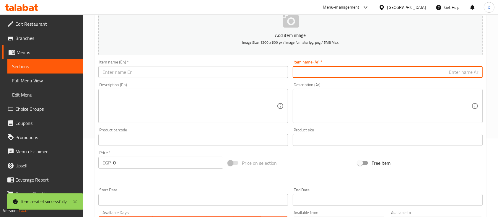
paste input "براونيز"
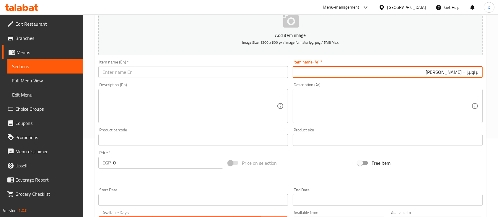
type input "براونيز + تشيز كيك"
click at [201, 77] on input "text" at bounding box center [193, 72] width 190 height 12
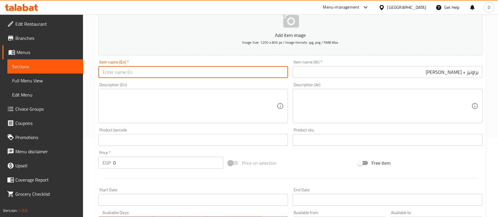
paste input "Brownies + Cheesecake"
type input "Brownies + Cheesecake"
click at [140, 165] on input "0" at bounding box center [168, 163] width 110 height 12
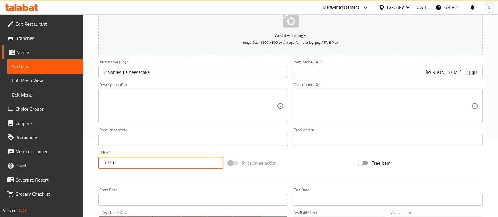
click at [140, 165] on input "0" at bounding box center [168, 163] width 110 height 12
type input "150"
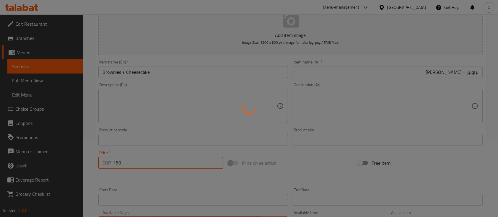
type input "0"
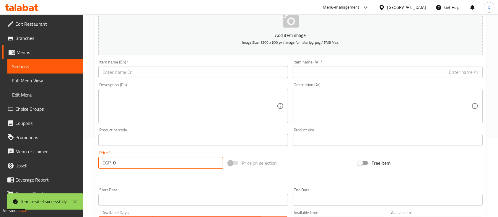
click at [393, 70] on input "text" at bounding box center [388, 72] width 190 height 12
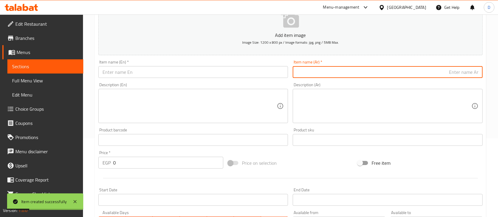
paste input "ريد فالفيت"
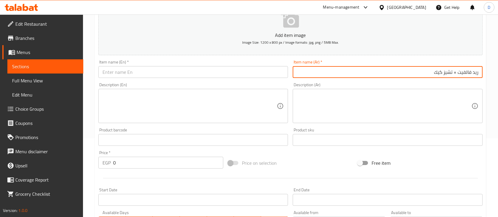
type input "ريد فالفيت + تشيز كيك"
click at [243, 71] on input "text" at bounding box center [193, 72] width 190 height 12
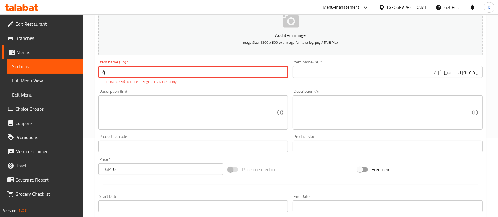
paste input "Red velvet + cheesecake"
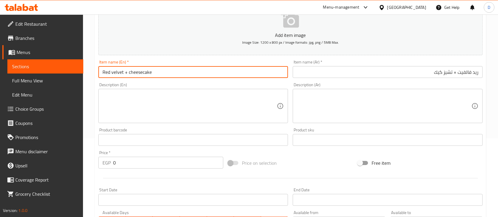
type input "Red velvet + cheesecake"
click at [125, 167] on input "0" at bounding box center [168, 163] width 110 height 12
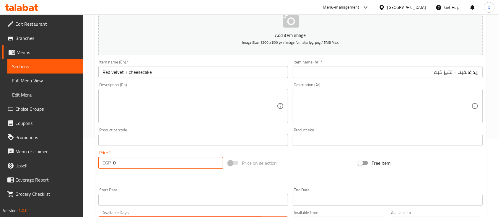
click at [125, 167] on input "0" at bounding box center [168, 163] width 110 height 12
type input "150"
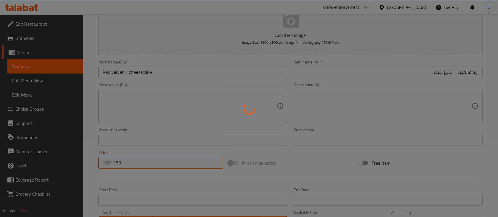
type input "0"
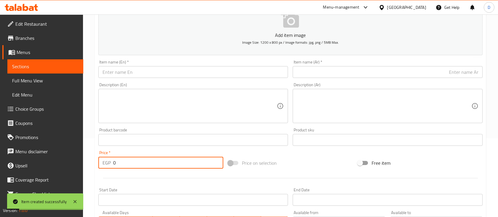
click at [355, 74] on input "text" at bounding box center [388, 72] width 190 height 12
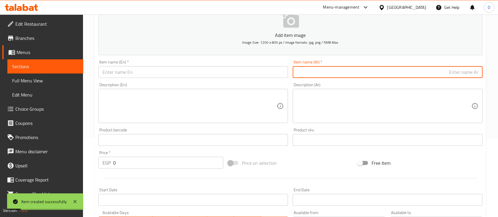
paste input "شوكلت فلوتس"
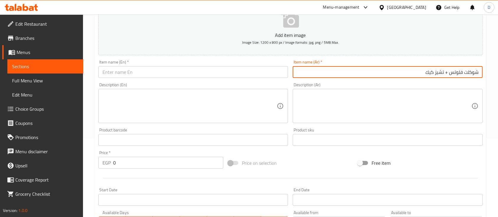
type input "شوكلت فلوتس + تشيز كيك"
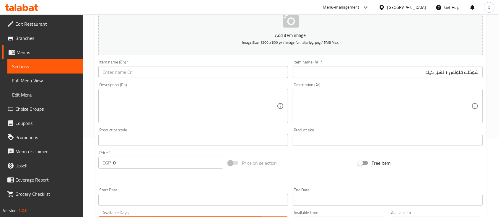
click at [203, 78] on div "Item name (En)   * Item name (En) *" at bounding box center [193, 69] width 195 height 23
click at [213, 74] on input "text" at bounding box center [193, 72] width 190 height 12
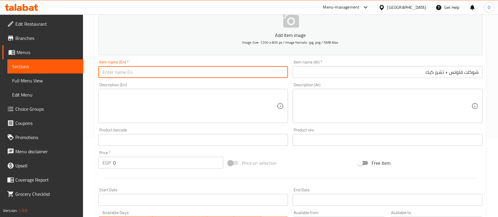
paste input "Chocolate Flutes + Cheesecake"
type input "Chocolate Flutes + Cheesecake"
click at [182, 166] on input "0" at bounding box center [168, 163] width 110 height 12
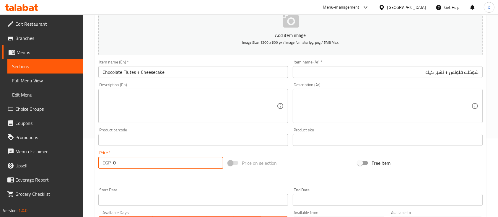
click at [182, 166] on input "0" at bounding box center [168, 163] width 110 height 12
type input "150"
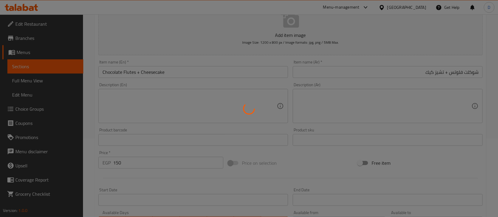
type input "0"
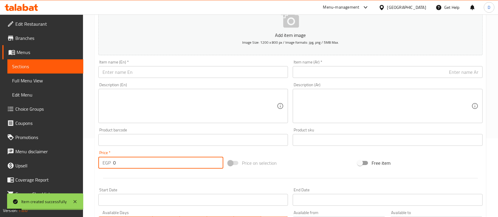
click at [38, 67] on span "Sections" at bounding box center [45, 66] width 67 height 7
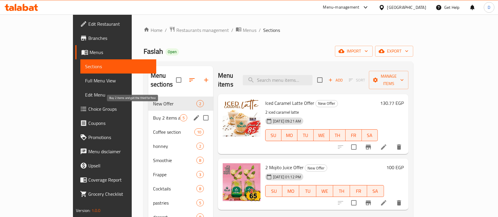
click at [153, 114] on span "Buy 2 items and get the third for free" at bounding box center [166, 117] width 27 height 7
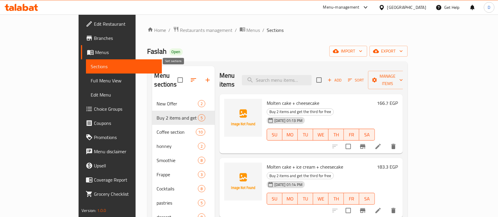
click at [190, 77] on icon "button" at bounding box center [193, 80] width 7 height 7
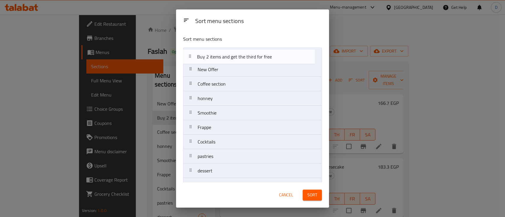
drag, startPoint x: 218, startPoint y: 75, endPoint x: 218, endPoint y: 57, distance: 17.7
click at [218, 57] on nav "New Offer Buy 2 items and get the third for free Coffee section honney Smoothie…" at bounding box center [252, 149] width 139 height 203
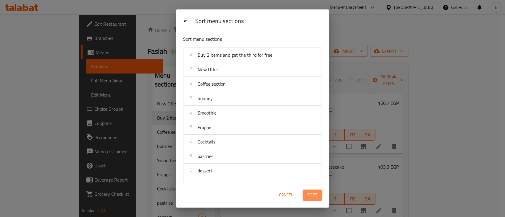
click at [314, 193] on span "Sort" at bounding box center [312, 195] width 10 height 7
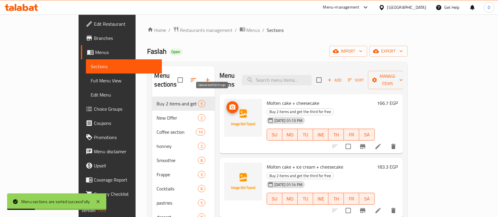
click at [230, 104] on icon "upload picture" at bounding box center [233, 106] width 6 height 5
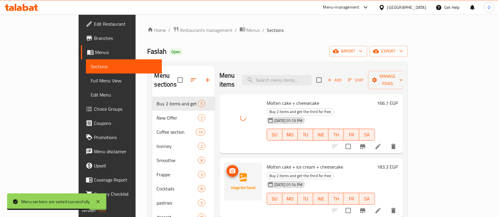
click at [232, 170] on circle "upload picture" at bounding box center [233, 171] width 2 height 2
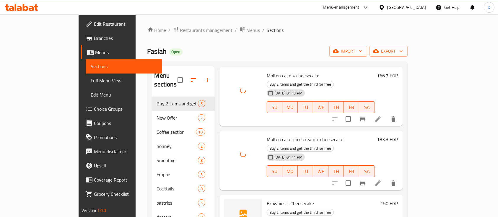
scroll to position [71, 0]
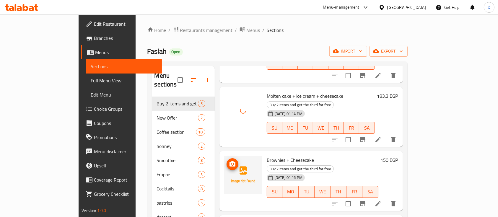
click at [227, 158] on button "upload picture" at bounding box center [233, 164] width 12 height 12
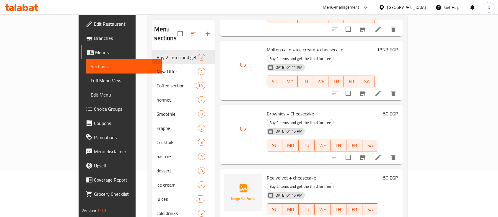
scroll to position [88, 0]
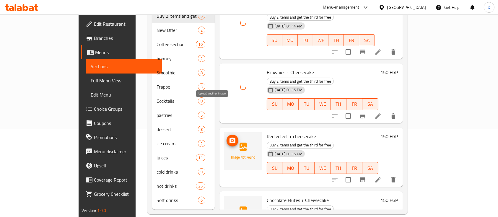
click at [227, 137] on span "upload picture" at bounding box center [233, 140] width 12 height 7
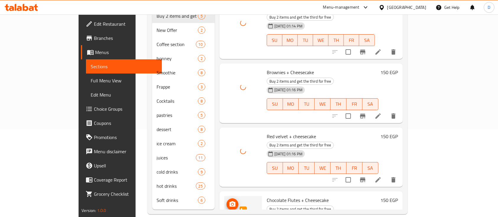
click at [229, 201] on icon "upload picture" at bounding box center [232, 204] width 7 height 7
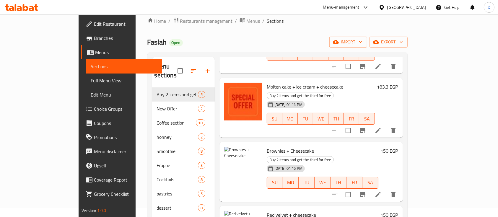
scroll to position [48, 0]
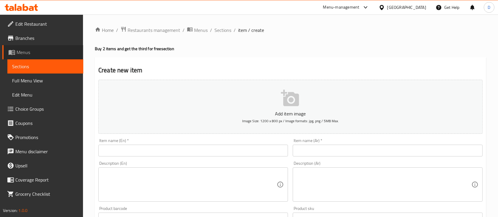
click at [43, 51] on span "Menus" at bounding box center [48, 52] width 62 height 7
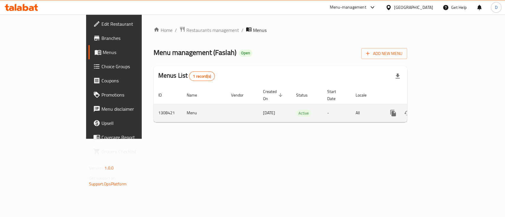
click at [443, 111] on link "enhanced table" at bounding box center [435, 113] width 14 height 14
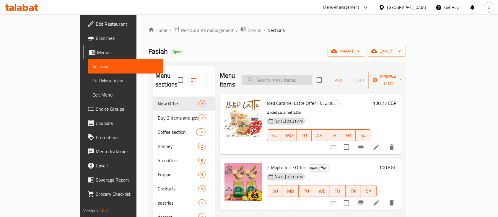
click at [303, 77] on input "search" at bounding box center [277, 80] width 70 height 10
type input "j"
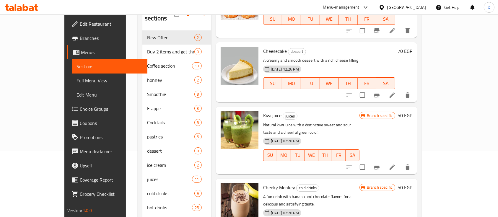
scroll to position [79, 0]
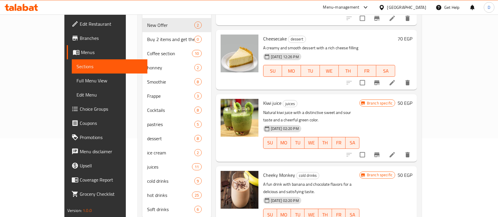
type input "chee"
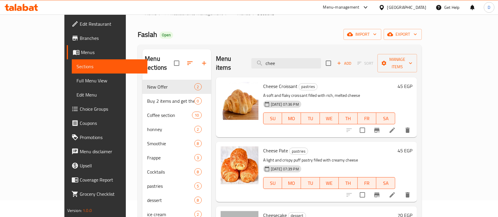
scroll to position [0, 0]
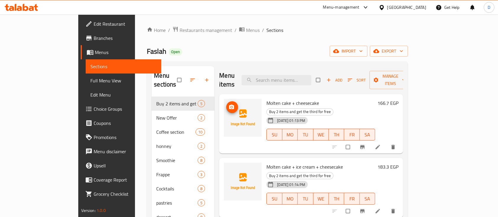
click at [226, 101] on button "upload picture" at bounding box center [232, 107] width 12 height 12
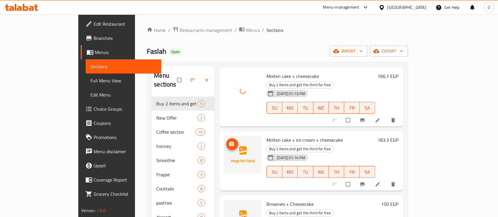
scroll to position [39, 0]
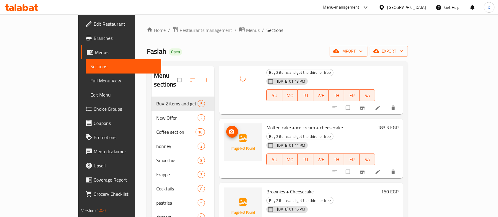
click at [229, 129] on icon "upload picture" at bounding box center [231, 131] width 5 height 4
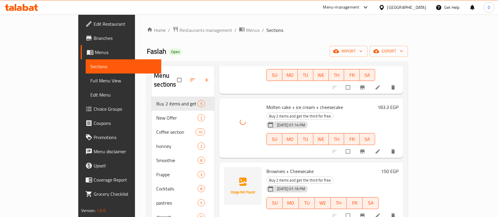
scroll to position [71, 0]
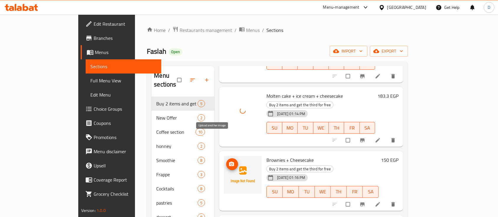
click at [231, 163] on circle "upload picture" at bounding box center [231, 163] width 1 height 1
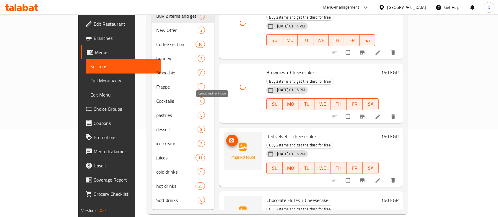
click at [229, 138] on icon "upload picture" at bounding box center [232, 141] width 6 height 6
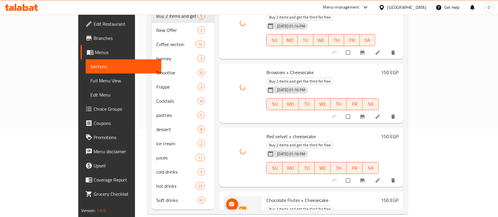
click at [226, 199] on button "upload picture" at bounding box center [232, 205] width 12 height 12
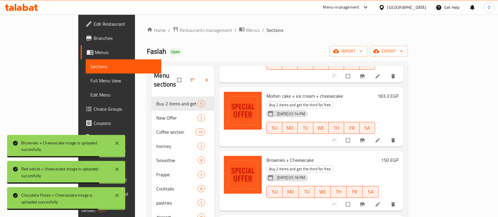
scroll to position [0, 0]
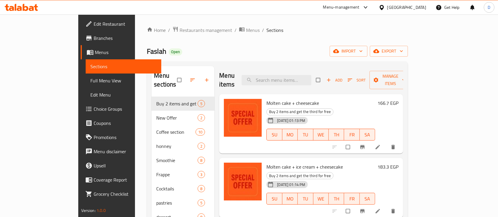
click at [17, 7] on icon at bounding box center [21, 7] width 33 height 7
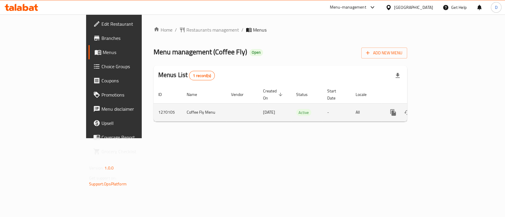
click at [439, 109] on icon "enhanced table" at bounding box center [435, 112] width 7 height 7
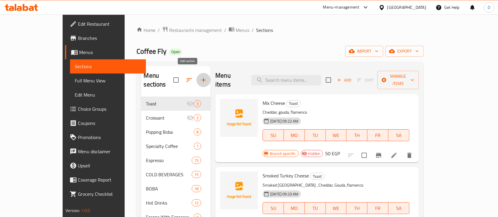
click at [200, 77] on icon "button" at bounding box center [203, 80] width 7 height 7
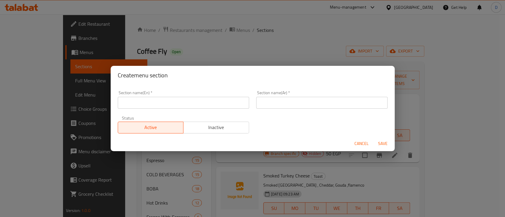
click at [201, 106] on input "text" at bounding box center [183, 103] width 131 height 12
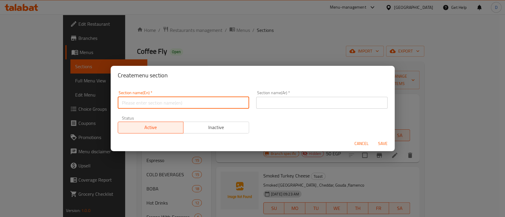
paste input "Buy 2 items and get the third for free"
type input "Buy 2 items and get the third for free"
click at [306, 99] on input "text" at bounding box center [321, 103] width 131 height 12
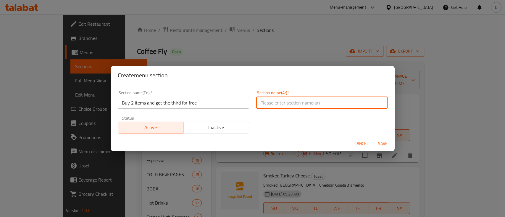
paste input "2 + 1 مجانا"
type input "2 + 1 مجانا"
click at [373, 138] on button "Save" at bounding box center [382, 143] width 19 height 11
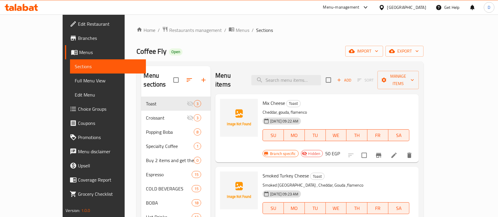
click at [28, 5] on icon at bounding box center [21, 7] width 33 height 7
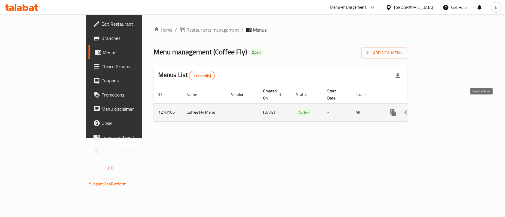
click at [439, 109] on icon "enhanced table" at bounding box center [435, 112] width 7 height 7
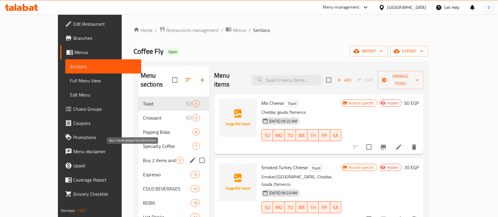
click at [156, 157] on span "Buy 2 items and get the third for free" at bounding box center [159, 160] width 33 height 7
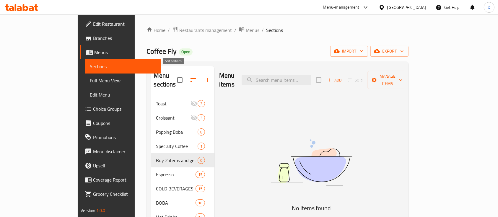
click at [190, 79] on icon "button" at bounding box center [193, 80] width 7 height 7
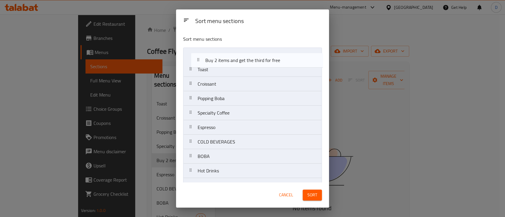
drag, startPoint x: 204, startPoint y: 116, endPoint x: 208, endPoint y: 36, distance: 79.9
click at [208, 37] on div "Sort menu sections Toast Croissant Popping Boba Specialty Coffee Buy 2 items an…" at bounding box center [252, 107] width 153 height 152
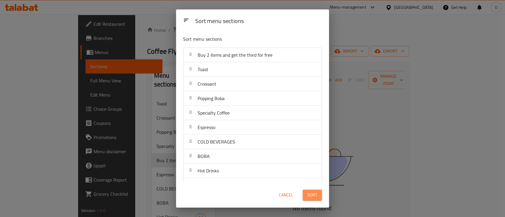
click at [310, 194] on span "Sort" at bounding box center [312, 195] width 10 height 7
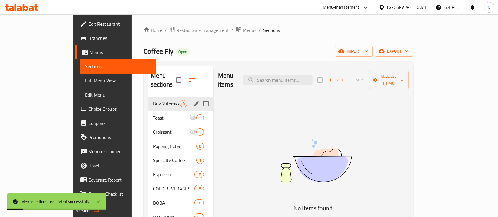
click at [153, 100] on span "Buy 2 items and get the third for free" at bounding box center [166, 103] width 27 height 7
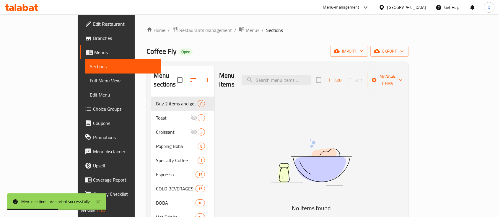
click at [93, 106] on span "Choice Groups" at bounding box center [124, 109] width 63 height 7
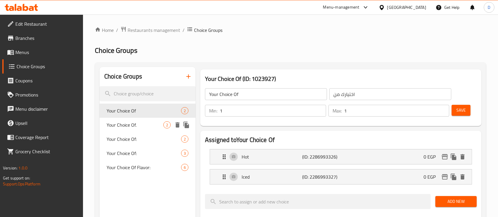
click at [144, 124] on span "Your Choice Of." at bounding box center [135, 125] width 57 height 7
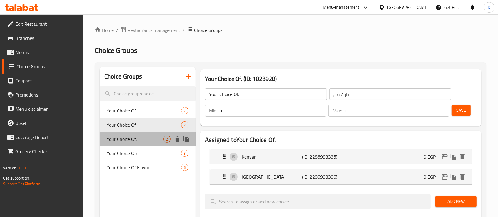
click at [140, 136] on span "Your Choice Of:" at bounding box center [135, 139] width 57 height 7
type input "Your Choice Of:"
type input "إختيارك من:"
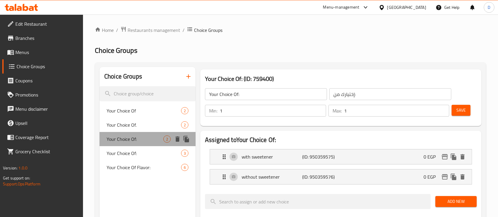
click at [140, 144] on div "Your Choice Of: 2" at bounding box center [148, 139] width 96 height 14
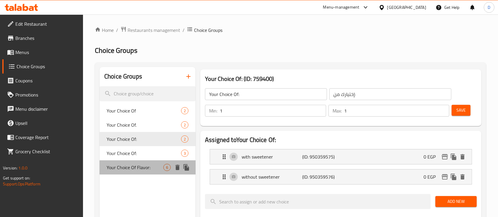
click at [142, 164] on span "Your Choice Of Flavor:" at bounding box center [135, 167] width 57 height 7
type input "Your Choice Of Flavor:"
type input "إختيارك من النكهة:"
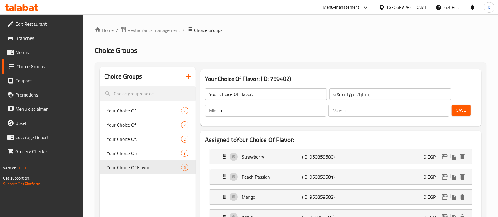
click at [188, 72] on button "button" at bounding box center [189, 76] width 14 height 14
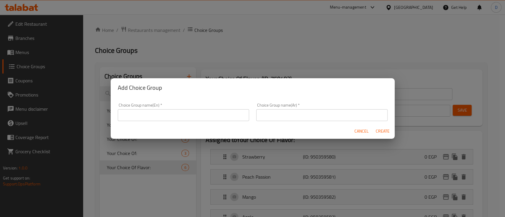
click at [190, 110] on input "text" at bounding box center [183, 115] width 131 height 12
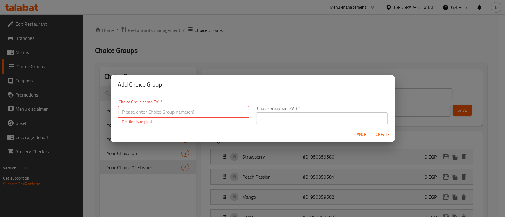
click at [137, 113] on input "text" at bounding box center [183, 112] width 131 height 12
type input "Offer"
click at [300, 113] on input "text" at bounding box center [321, 119] width 131 height 12
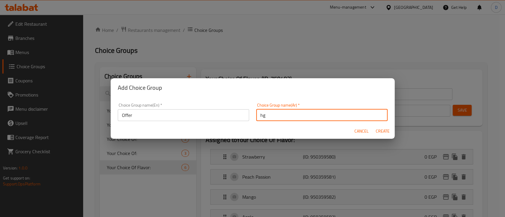
type input "h"
type input "العرض"
click at [373, 126] on button "Create" at bounding box center [382, 131] width 19 height 11
type input "Offer"
type input "العرض"
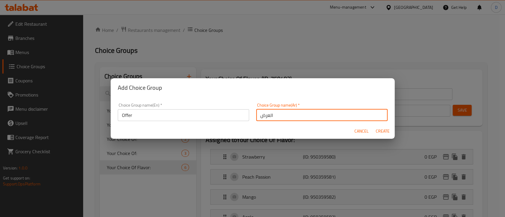
type input "0"
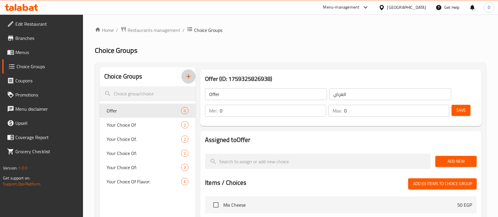
click at [294, 115] on input "0" at bounding box center [273, 111] width 106 height 12
click at [295, 113] on input "1" at bounding box center [273, 111] width 106 height 12
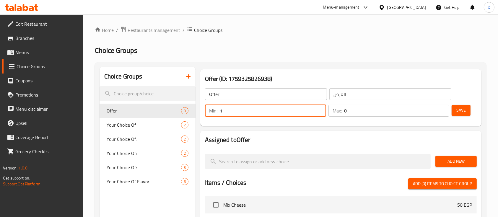
click at [295, 113] on input "1" at bounding box center [273, 111] width 106 height 12
type input "3"
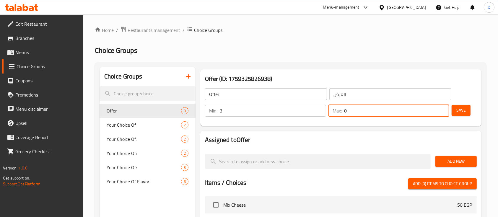
click at [367, 110] on input "0" at bounding box center [397, 111] width 106 height 12
type input "3"
click at [451, 158] on span "Add New" at bounding box center [457, 161] width 32 height 7
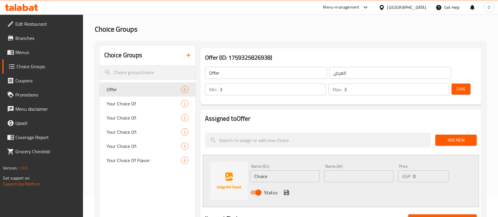
scroll to position [39, 0]
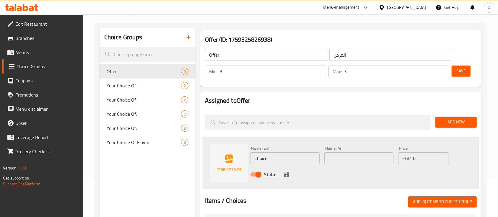
click at [336, 154] on input "text" at bounding box center [359, 159] width 69 height 12
click at [267, 156] on input "Choice" at bounding box center [284, 159] width 69 height 12
paste input "Boba Milk tea"
type input "Boba Milk tea"
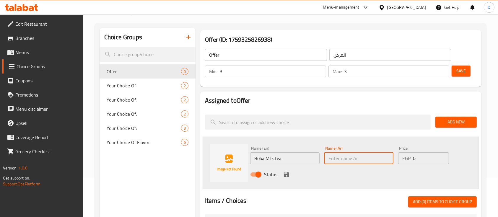
click at [348, 157] on input "text" at bounding box center [359, 159] width 69 height 12
type input "f"
type input "بوبا ميلك تي"
click at [286, 175] on icon "save" at bounding box center [286, 174] width 7 height 7
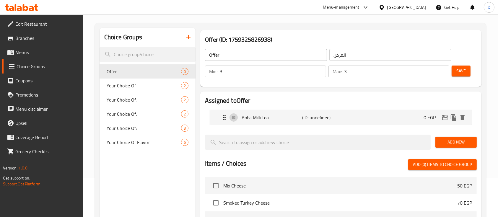
click at [446, 141] on span "Add New" at bounding box center [457, 142] width 32 height 7
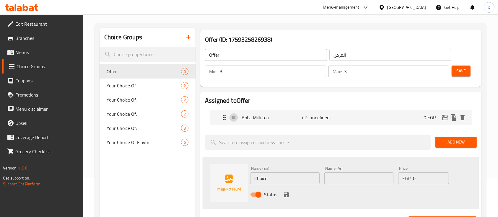
click at [289, 175] on input "Choice" at bounding box center [284, 179] width 69 height 12
paste input "Boba brown sugar"
type input "Boba brown sugar"
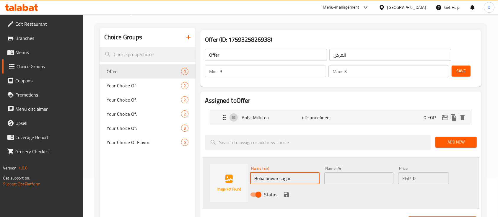
click at [347, 180] on input "text" at bounding box center [359, 179] width 69 height 12
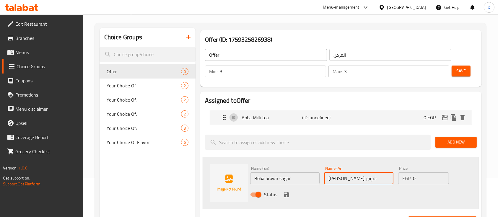
type input "بوبا براون شوجر"
click at [290, 196] on button "save" at bounding box center [286, 194] width 9 height 9
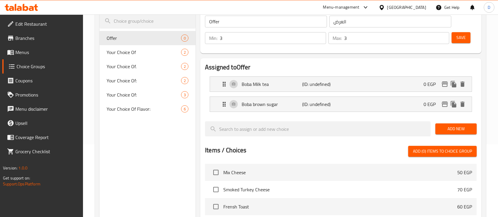
scroll to position [79, 0]
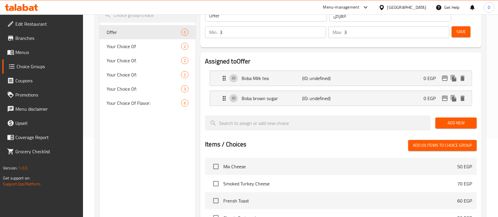
click at [451, 129] on div "Add New" at bounding box center [456, 123] width 46 height 20
click at [454, 124] on span "Add New" at bounding box center [457, 122] width 32 height 7
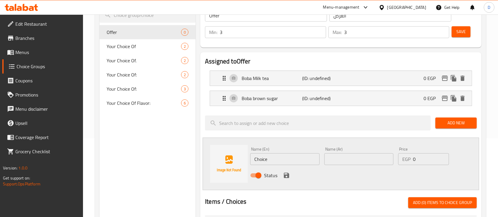
click at [310, 162] on input "Choice" at bounding box center [284, 159] width 69 height 12
paste input "Boba caramel"
type input "Boba caramel"
click at [341, 161] on input "text" at bounding box center [359, 159] width 69 height 12
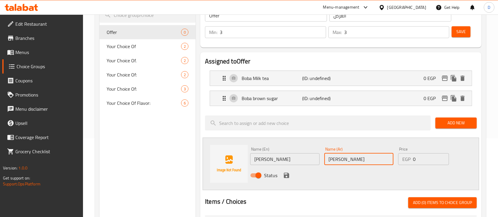
type input "بوبا كارميل"
click at [284, 172] on icon "save" at bounding box center [286, 175] width 7 height 7
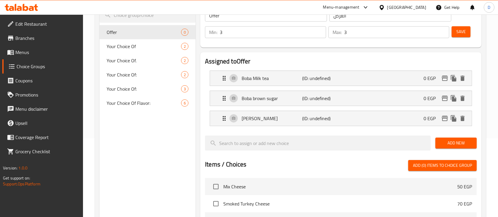
click at [443, 138] on button "Add New" at bounding box center [456, 143] width 41 height 11
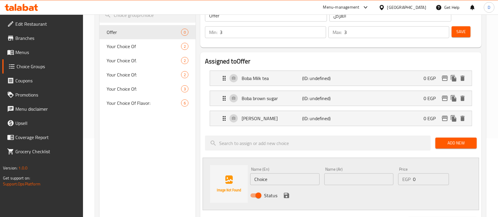
click at [273, 182] on input "Choice" at bounding box center [284, 180] width 69 height 12
paste input "Boba iced tea"
type input "Boba iced tea"
click at [337, 182] on input "text" at bounding box center [359, 180] width 69 height 12
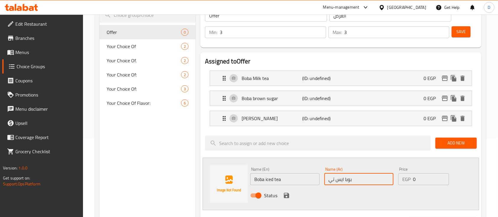
type input "بوبا ايس تي"
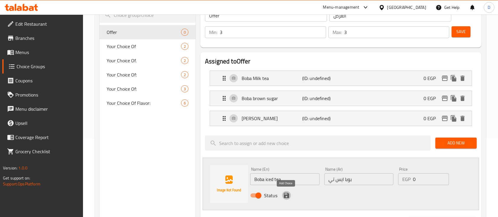
click at [289, 196] on icon "save" at bounding box center [286, 195] width 7 height 7
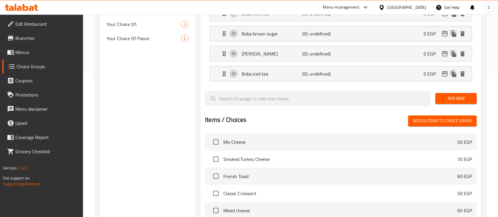
scroll to position [158, 0]
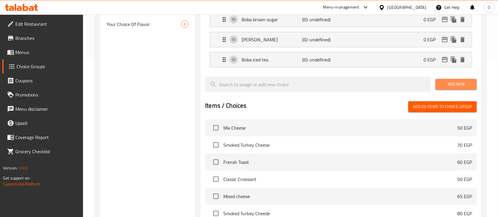
click at [451, 79] on button "Add New" at bounding box center [456, 84] width 41 height 11
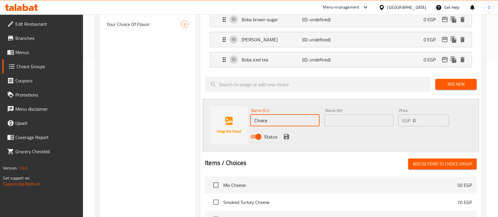
click at [290, 121] on input "Choice" at bounding box center [284, 121] width 69 height 12
paste input "Boba strawberry"
type input "Boba strawberry"
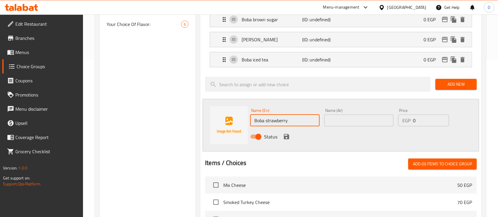
click at [340, 119] on input "text" at bounding box center [359, 121] width 69 height 12
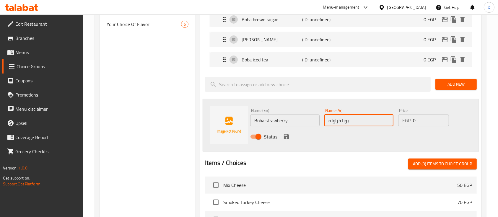
type input "بوبا فراوله"
click at [289, 138] on icon "save" at bounding box center [286, 136] width 5 height 5
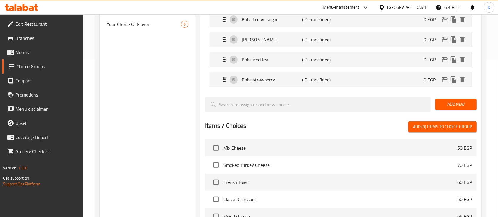
click at [447, 105] on span "Add New" at bounding box center [457, 104] width 32 height 7
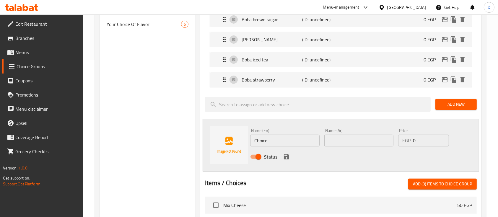
click at [289, 139] on input "Choice" at bounding box center [284, 141] width 69 height 12
paste input "Boba blueberry"
type input "Boba blueberry"
click at [343, 140] on input "text" at bounding box center [359, 141] width 69 height 12
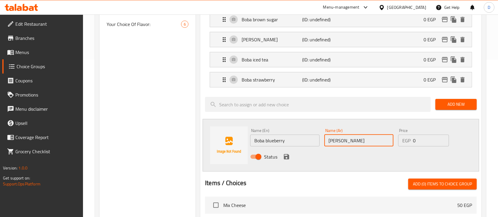
type input "بوبا بلوبيري"
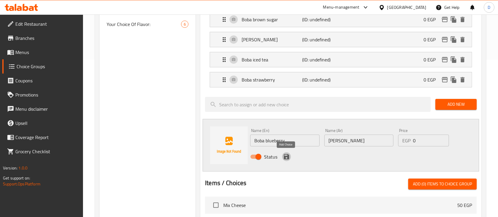
click at [287, 156] on icon "save" at bounding box center [286, 156] width 5 height 5
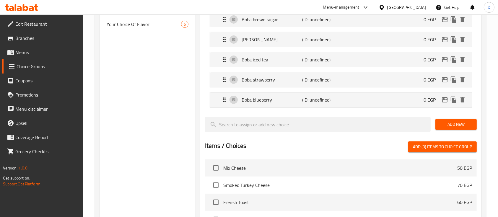
click at [453, 127] on span "Add New" at bounding box center [457, 124] width 32 height 7
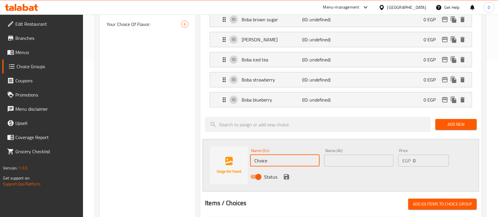
click at [281, 161] on input "Choice" at bounding box center [284, 161] width 69 height 12
paste input "Boba oreo"
type input "Boba oreo"
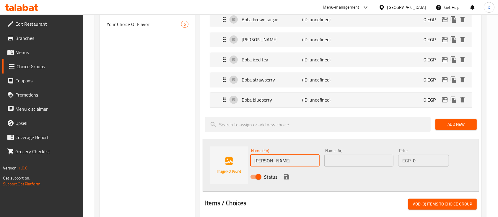
click at [336, 160] on input "text" at bounding box center [359, 161] width 69 height 12
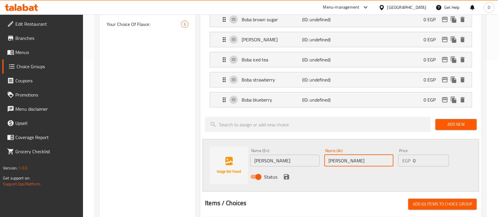
type input "بوبا اوريو"
click at [283, 176] on icon "save" at bounding box center [286, 177] width 7 height 7
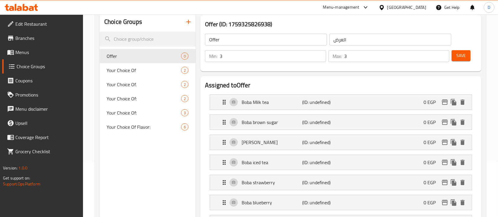
scroll to position [39, 0]
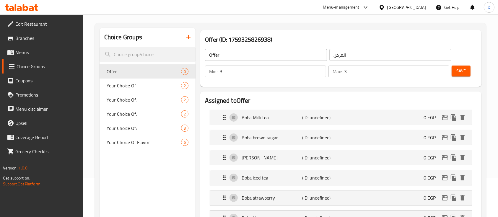
click at [465, 71] on span "Save" at bounding box center [461, 70] width 9 height 7
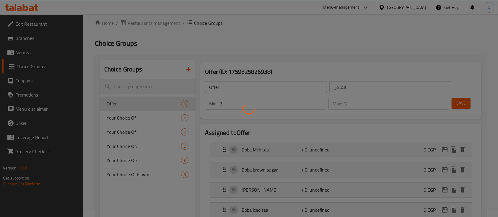
scroll to position [0, 0]
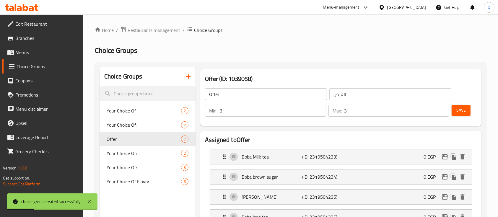
click at [31, 50] on span "Menus" at bounding box center [46, 52] width 63 height 7
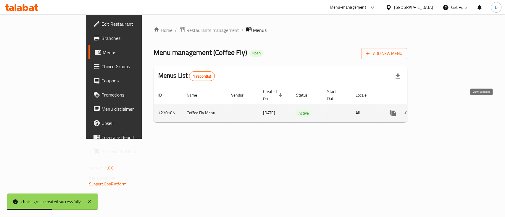
click at [439, 110] on icon "enhanced table" at bounding box center [435, 113] width 7 height 7
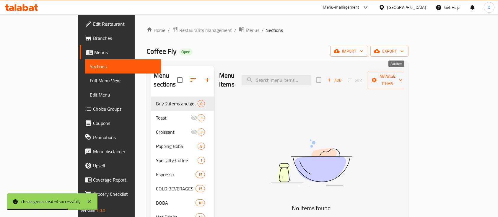
click at [343, 77] on span "Add" at bounding box center [335, 80] width 16 height 7
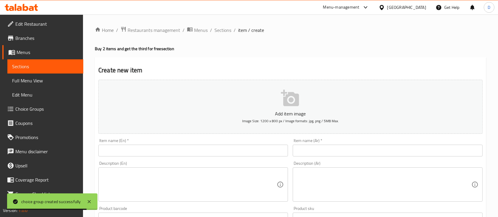
click at [255, 150] on input "text" at bounding box center [193, 151] width 190 height 12
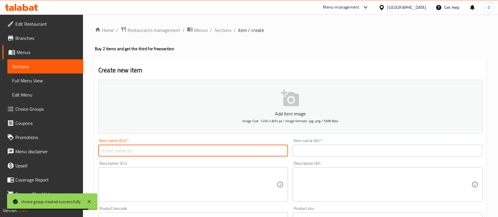
paste input "buy 2 get 1 free"
type input "buy 2 get 1 free"
click at [326, 147] on input "text" at bounding box center [388, 151] width 190 height 12
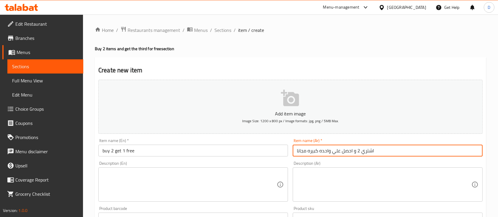
click at [330, 153] on input "اشتري 2 و احصل علي واحده كبيره مجانا" at bounding box center [388, 151] width 190 height 12
click at [315, 154] on input "اشتري 2 و احصل علي كبيره مجانا" at bounding box center [388, 151] width 190 height 12
type input "اشتري 2 و احصل علي 1 مجانا"
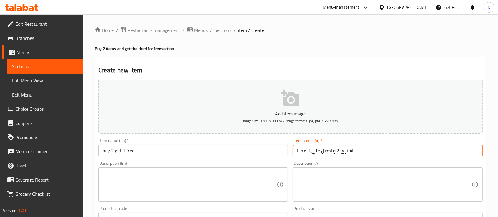
click at [336, 176] on textarea at bounding box center [384, 185] width 174 height 28
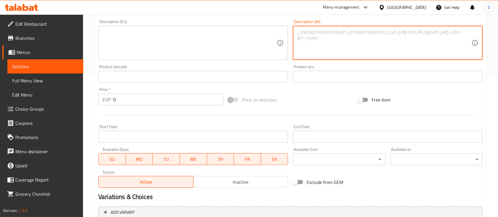
scroll to position [158, 0]
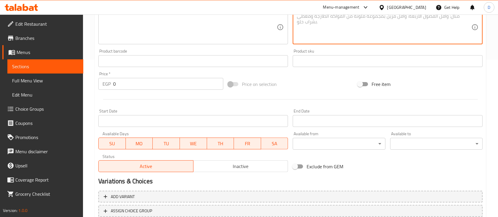
click at [134, 82] on input "0" at bounding box center [168, 84] width 110 height 12
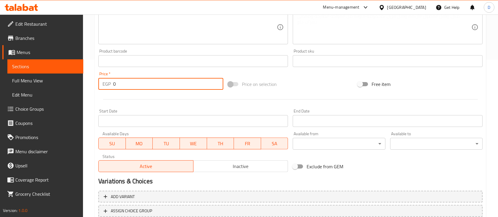
click at [134, 82] on input "0" at bounding box center [168, 84] width 110 height 12
click at [134, 82] on input "number" at bounding box center [168, 84] width 110 height 12
click at [143, 82] on input "number" at bounding box center [168, 84] width 110 height 12
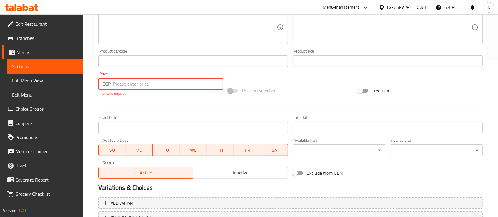
click at [169, 86] on input "number" at bounding box center [168, 84] width 110 height 12
type input "292.3"
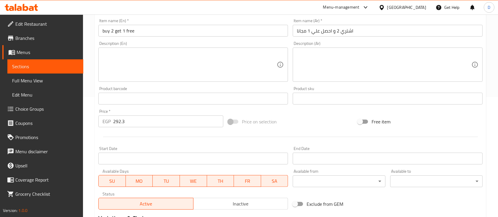
scroll to position [118, 0]
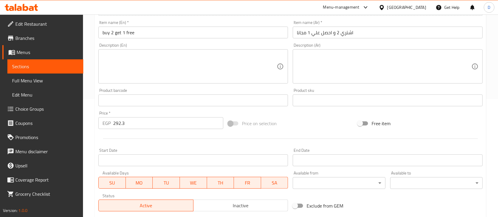
click at [163, 138] on div at bounding box center [290, 139] width 389 height 14
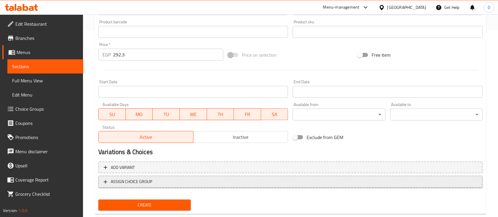
scroll to position [200, 0]
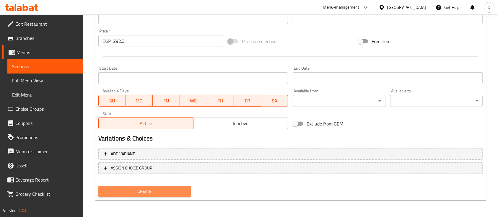
click at [152, 189] on span "Create" at bounding box center [144, 191] width 83 height 7
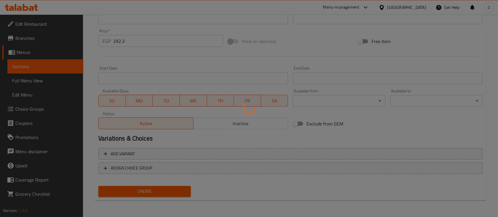
type input "0"
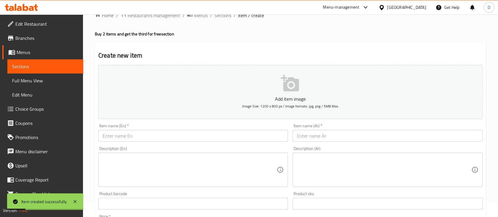
scroll to position [3, 0]
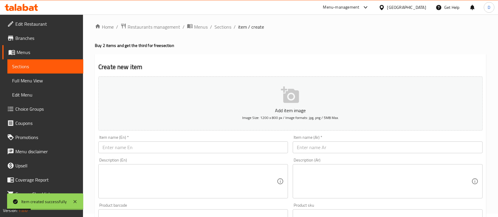
click at [48, 67] on span "Sections" at bounding box center [45, 66] width 67 height 7
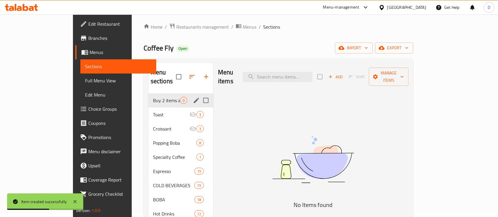
click at [153, 97] on span "Buy 2 items and get the third for free" at bounding box center [166, 100] width 27 height 7
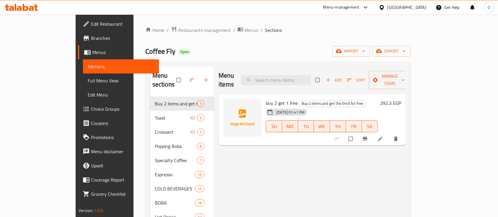
click at [22, 8] on icon at bounding box center [21, 7] width 33 height 7
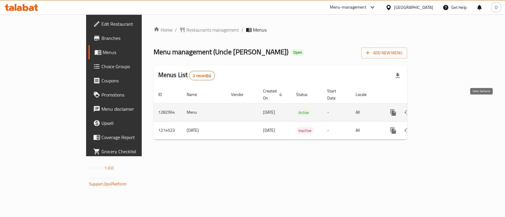
click at [443, 106] on link "enhanced table" at bounding box center [435, 113] width 14 height 14
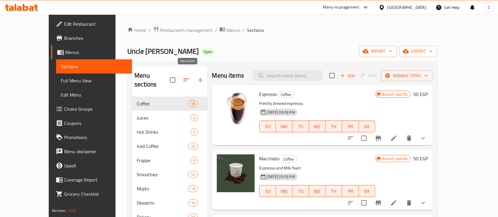
click at [197, 77] on icon "button" at bounding box center [200, 80] width 7 height 7
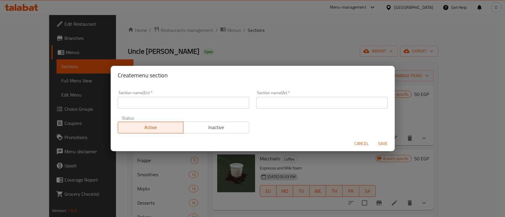
click at [184, 101] on input "text" at bounding box center [183, 103] width 131 height 12
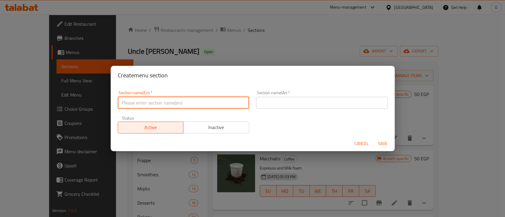
type input "Offers"
click at [289, 106] on input "text" at bounding box center [321, 103] width 131 height 12
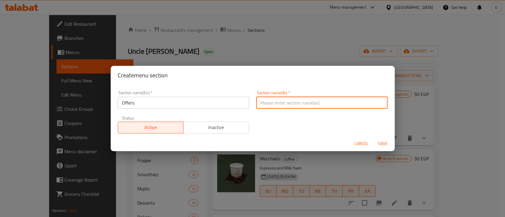
type input "العروض"
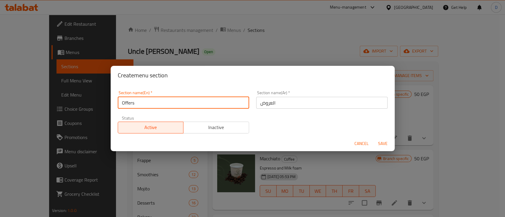
click at [215, 100] on input "Offers" at bounding box center [183, 103] width 131 height 12
paste input "Buy 2 items and get the third for free"
type input "Buy 2 items and get the third for free"
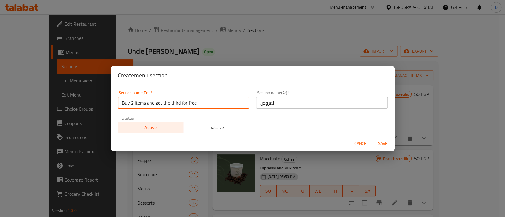
click at [314, 100] on input "العروض" at bounding box center [321, 103] width 131 height 12
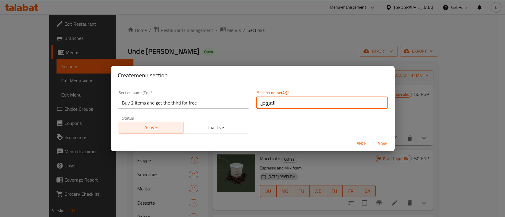
click at [314, 100] on input "العروض" at bounding box center [321, 103] width 131 height 12
paste input "2 + 1 مجانا"
type input "2 + 1 مجانا"
click at [373, 138] on button "Save" at bounding box center [382, 143] width 19 height 11
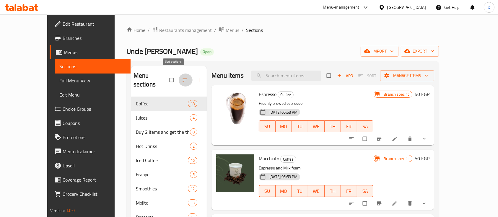
click at [182, 77] on icon "button" at bounding box center [185, 80] width 6 height 6
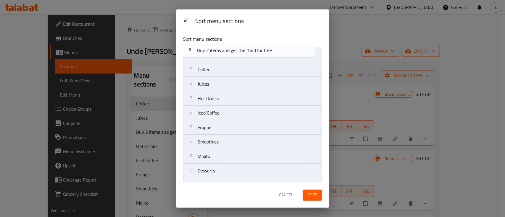
drag, startPoint x: 213, startPoint y: 90, endPoint x: 213, endPoint y: 55, distance: 35.2
click at [213, 55] on nav "Coffee Juices Buy 2 items and get the third for free Hot Drinks Iced Coffee Fra…" at bounding box center [252, 149] width 139 height 203
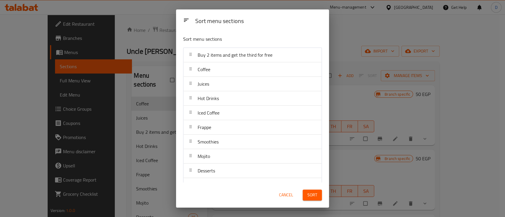
click at [313, 195] on span "Sort" at bounding box center [312, 195] width 10 height 7
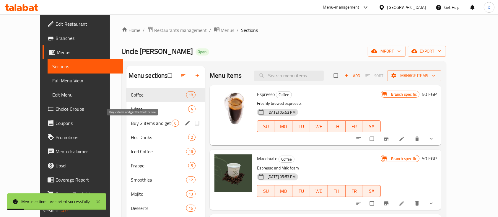
click at [137, 125] on span "Buy 2 items and get the third for free" at bounding box center [151, 123] width 41 height 7
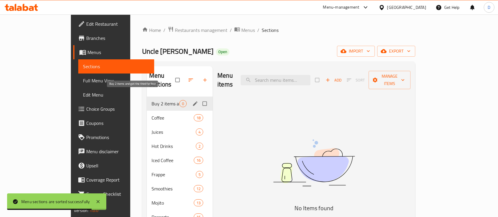
click at [152, 100] on span "Buy 2 items and get the third for free" at bounding box center [166, 103] width 28 height 7
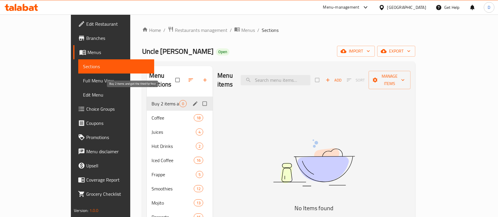
click at [152, 100] on span "Buy 2 items and get the third for free" at bounding box center [166, 103] width 28 height 7
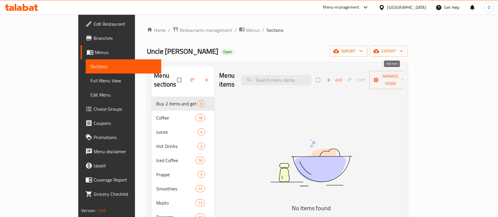
click at [343, 78] on span "Add" at bounding box center [335, 80] width 16 height 7
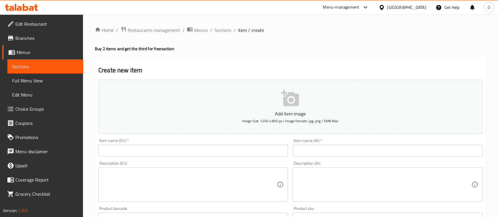
click at [186, 150] on input "text" at bounding box center [193, 151] width 190 height 12
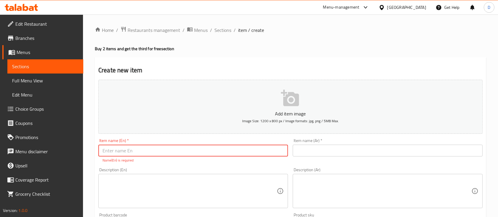
click at [56, 67] on span "Sections" at bounding box center [45, 66] width 67 height 7
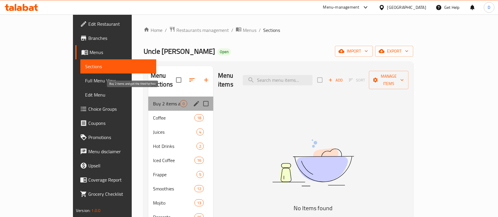
click at [153, 100] on span "Buy 2 items and get the third for free" at bounding box center [166, 103] width 27 height 7
click at [148, 98] on div "Buy 2 items and get the third for free 0" at bounding box center [180, 104] width 65 height 14
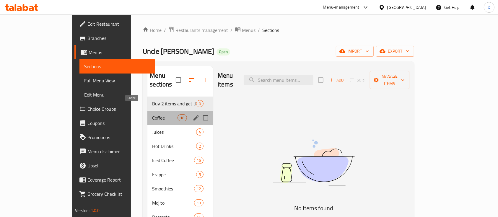
click at [152, 114] on span "Coffee" at bounding box center [164, 117] width 25 height 7
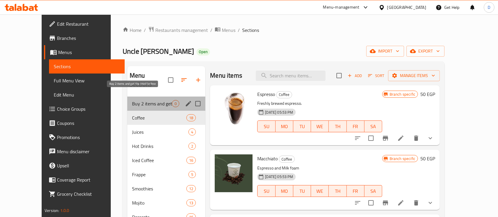
click at [133, 100] on span "Buy 2 items and get the third for free" at bounding box center [152, 103] width 40 height 7
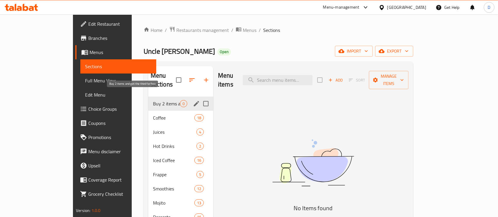
click at [153, 100] on span "Buy 2 items and get the third for free" at bounding box center [166, 103] width 27 height 7
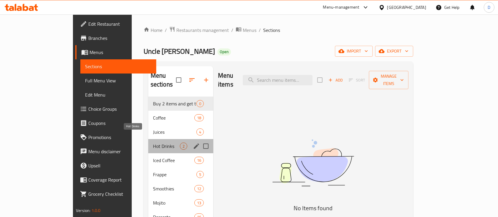
click at [153, 143] on span "Hot Drinks" at bounding box center [166, 146] width 27 height 7
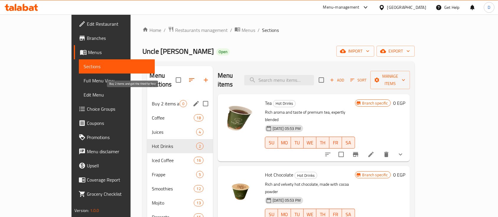
click at [152, 100] on span "Buy 2 items and get the third for free" at bounding box center [165, 103] width 27 height 7
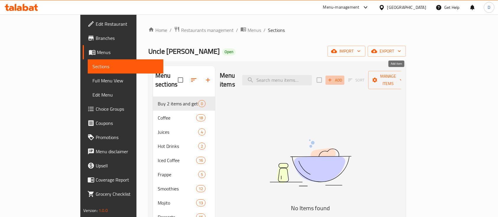
click at [343, 77] on span "Add" at bounding box center [335, 80] width 16 height 7
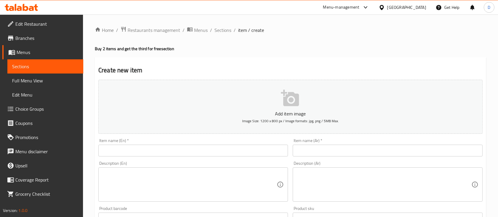
click at [392, 150] on input "text" at bounding box center [388, 151] width 190 height 12
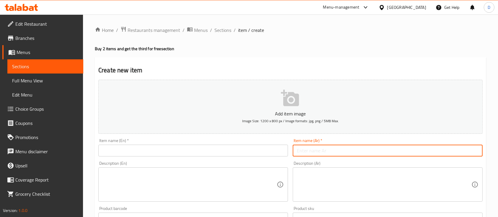
paste input "١ كرواسون ساده او رومي او كيري"
paste input "١ ايس كوفي"
click at [408, 150] on input "١ كرواسون ساده او رومي او كيري + ١ ايس كوفي" at bounding box center [388, 151] width 190 height 12
click at [409, 151] on input "١ كرواسون ساده او رومي او كيري + ١ ايس كوفي" at bounding box center [388, 151] width 190 height 12
click at [378, 153] on input "١ كرواسون ساده او رومي او كيري + ايس كوفي" at bounding box center [388, 151] width 190 height 12
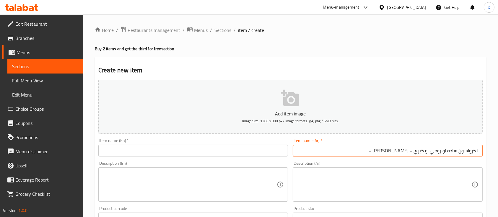
paste input "دوناتس"
drag, startPoint x: 477, startPoint y: 153, endPoint x: 482, endPoint y: 152, distance: 4.5
click at [482, 152] on input "١ كرواسون ساده او رومي او كيري + ايس كوفي + دوناتس" at bounding box center [388, 151] width 190 height 12
click at [383, 157] on input "كرواسون ساده او رومي او كيري + ايس كوفي + دوناتس" at bounding box center [388, 151] width 190 height 12
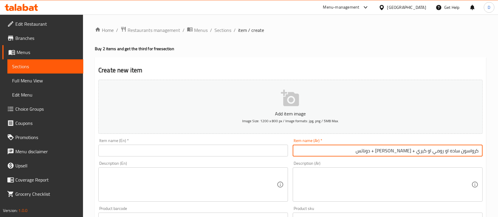
click at [383, 157] on input "كرواسون ساده او رومي او كيري + ايس كوفي + دوناتس" at bounding box center [388, 151] width 190 height 12
click at [445, 148] on input "كرواسون ساده او رومي او كيري + ايس كوفي + دوناتس" at bounding box center [388, 151] width 190 height 12
drag, startPoint x: 461, startPoint y: 153, endPoint x: 416, endPoint y: 157, distance: 45.1
click at [416, 157] on input "كرواسون ساده او رومي او كيري + ايس كوفي + دوناتس" at bounding box center [388, 151] width 190 height 12
type input "كرواسون+ ايس كوفي + دوناتس"
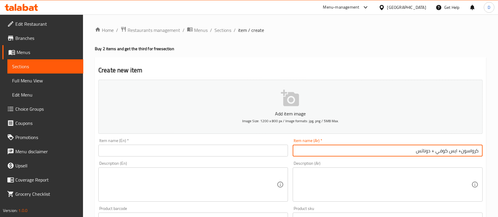
click at [220, 151] on input "text" at bounding box center [193, 151] width 190 height 12
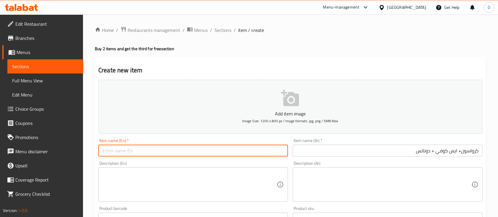
paste input "Croissant + Iced Coffee + Donuts"
type input "Croissant + Iced Coffee + Donuts"
click at [312, 181] on textarea at bounding box center [384, 185] width 174 height 28
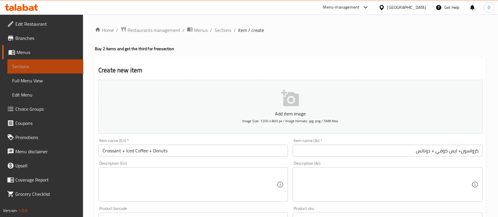
click at [45, 65] on span "Sections" at bounding box center [45, 66] width 67 height 7
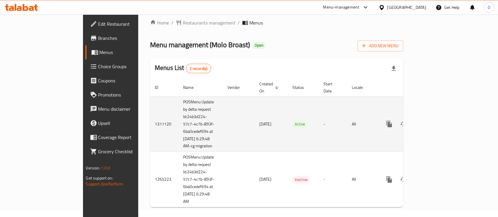
scroll to position [14, 0]
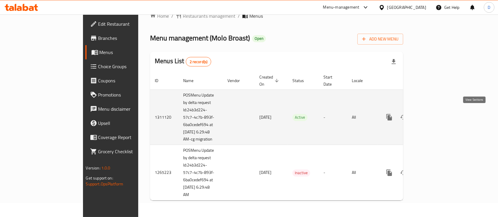
click at [436, 114] on icon "enhanced table" at bounding box center [432, 117] width 7 height 7
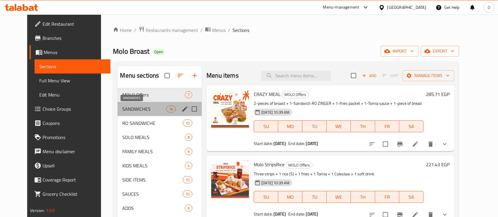
click at [122, 106] on span "SANDWICHES" at bounding box center [144, 109] width 44 height 7
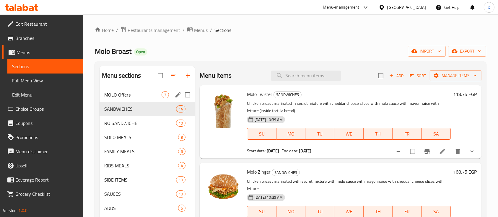
click at [111, 99] on div "MOLO Offers 7" at bounding box center [147, 95] width 95 height 14
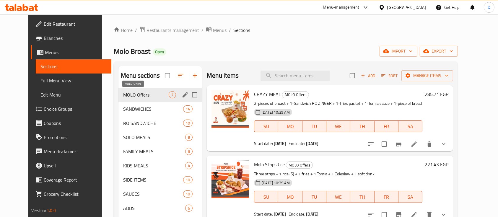
click at [136, 95] on span "MOLO Offers" at bounding box center [146, 94] width 46 height 7
